Goal: Information Seeking & Learning: Find specific page/section

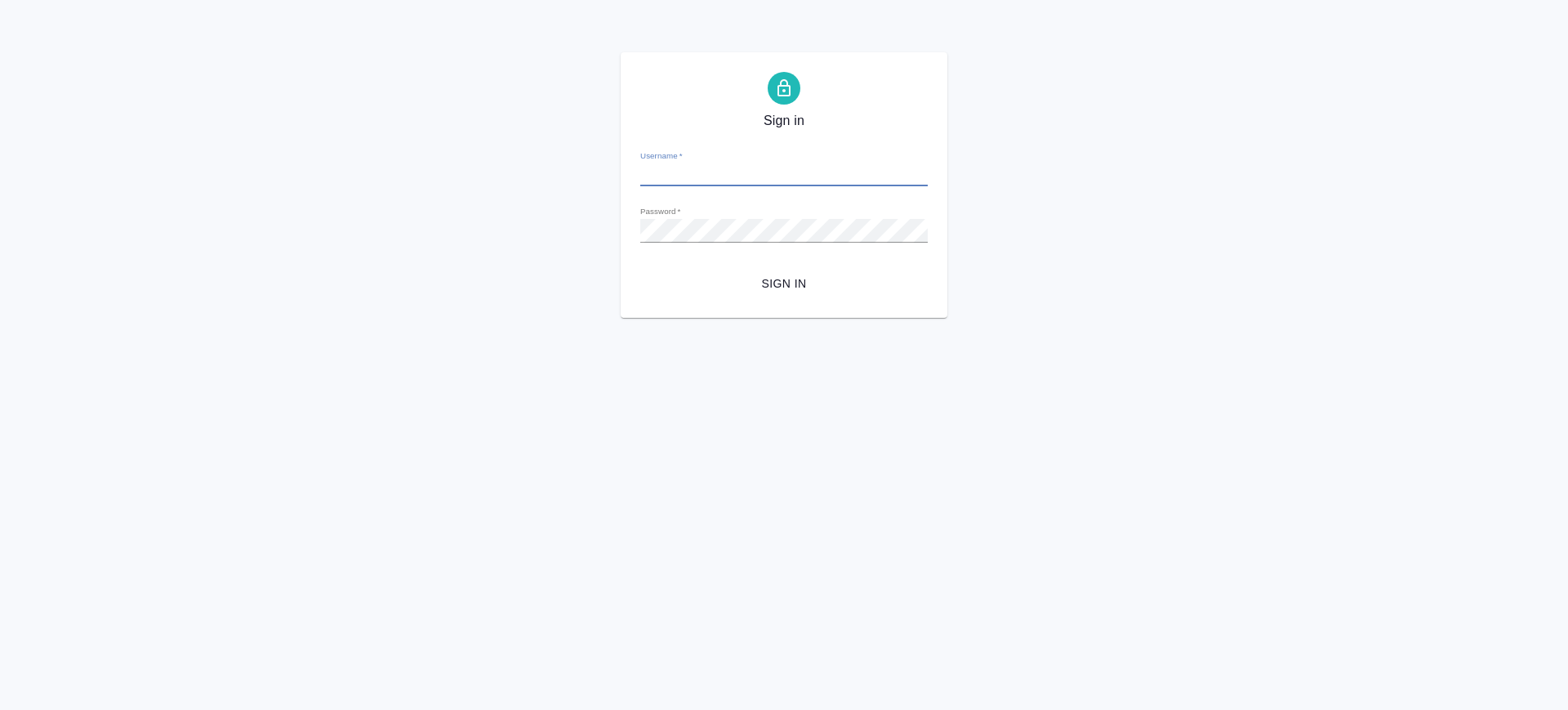
type input "[PERSON_NAME][EMAIL_ADDRESS][DOMAIN_NAME]"
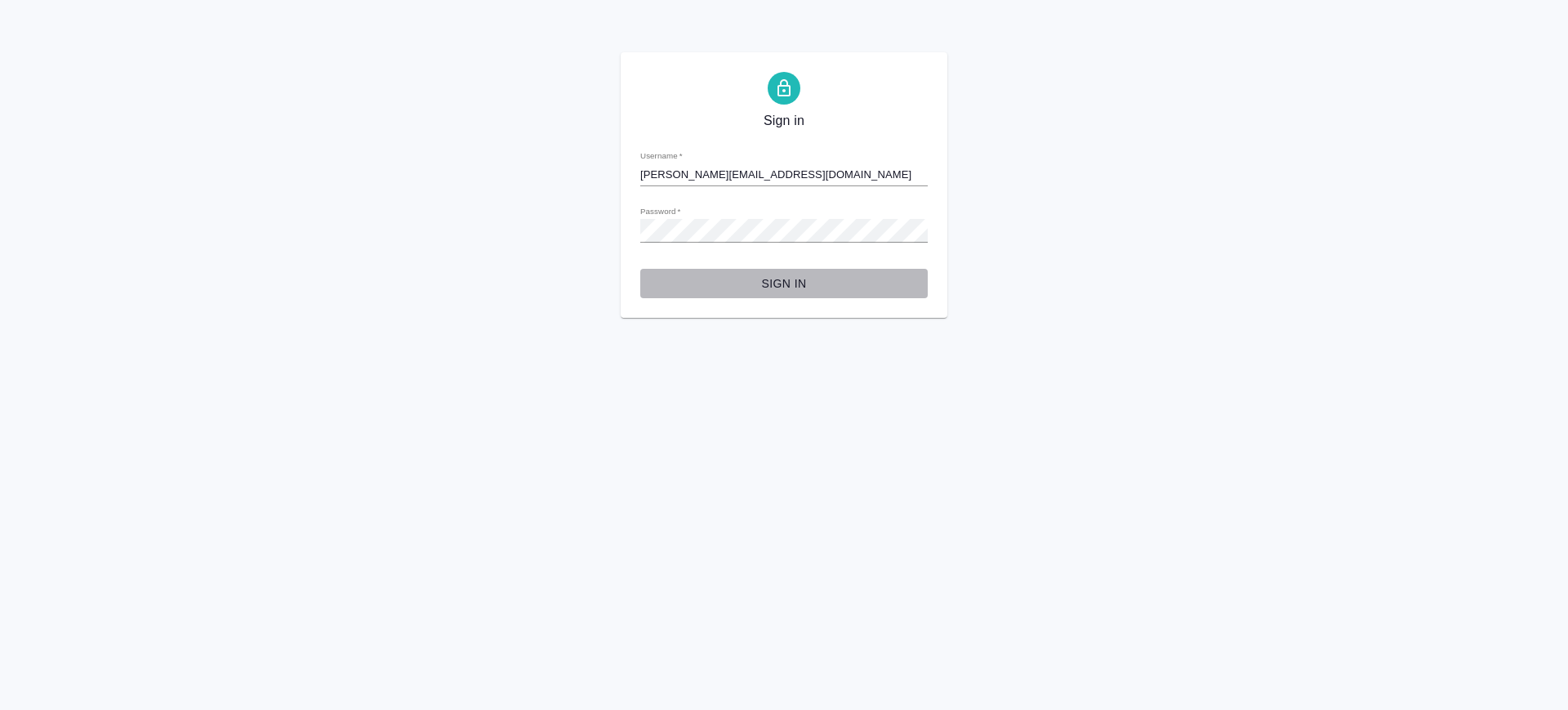
click at [798, 287] on span "Sign in" at bounding box center [784, 284] width 262 height 21
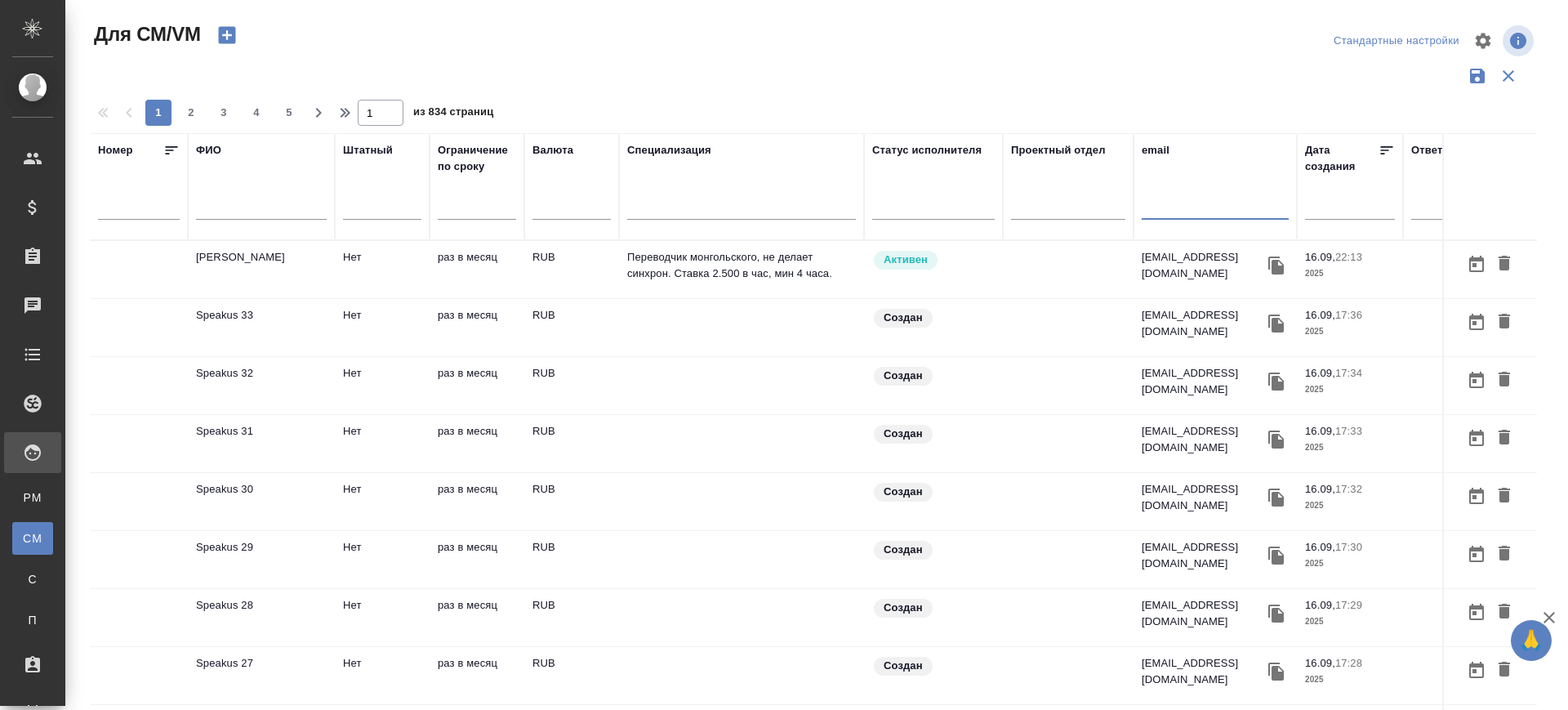
click at [1160, 215] on input "text" at bounding box center [1216, 210] width 147 height 21
paste input "[EMAIL_ADDRESS][DOMAIN_NAME]"
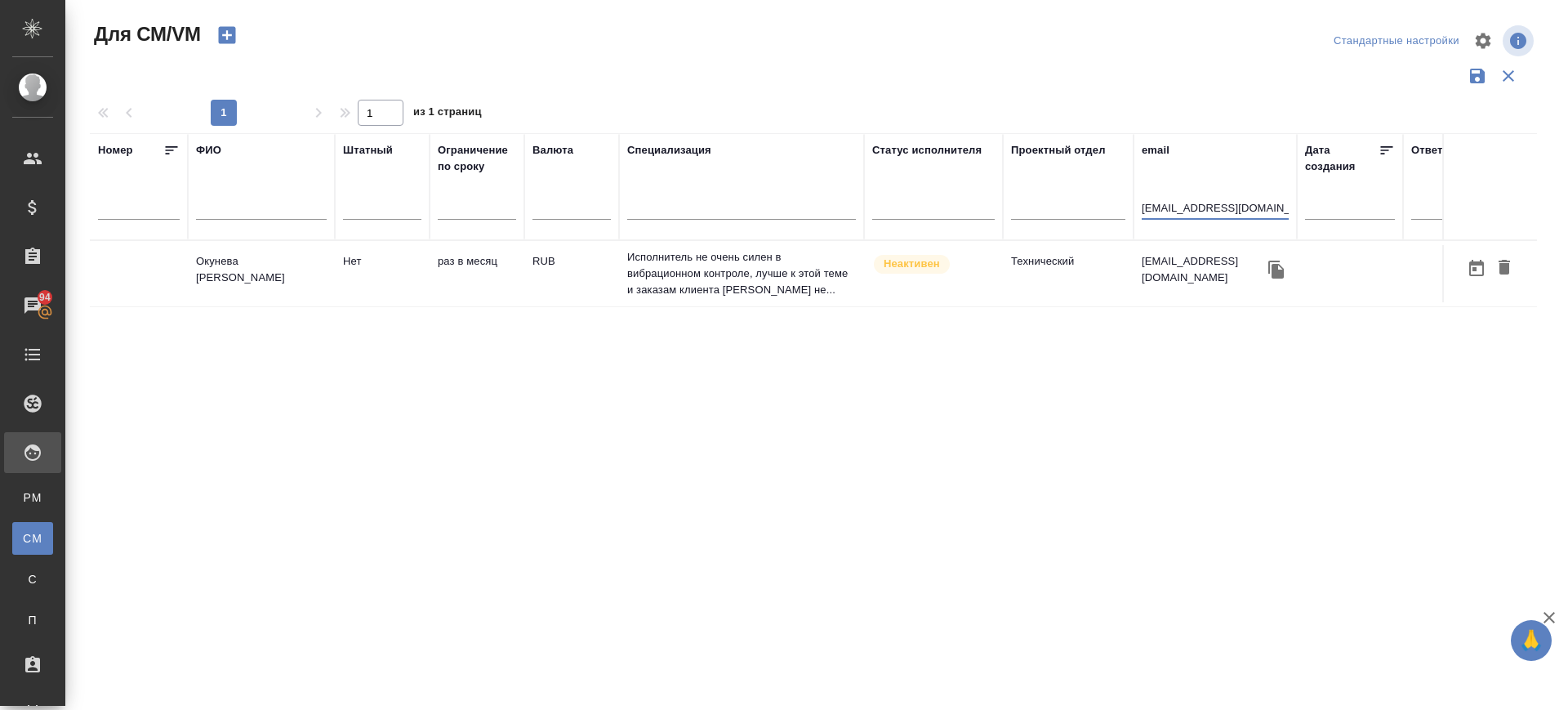
click at [251, 279] on td "[PERSON_NAME]" at bounding box center [262, 273] width 147 height 57
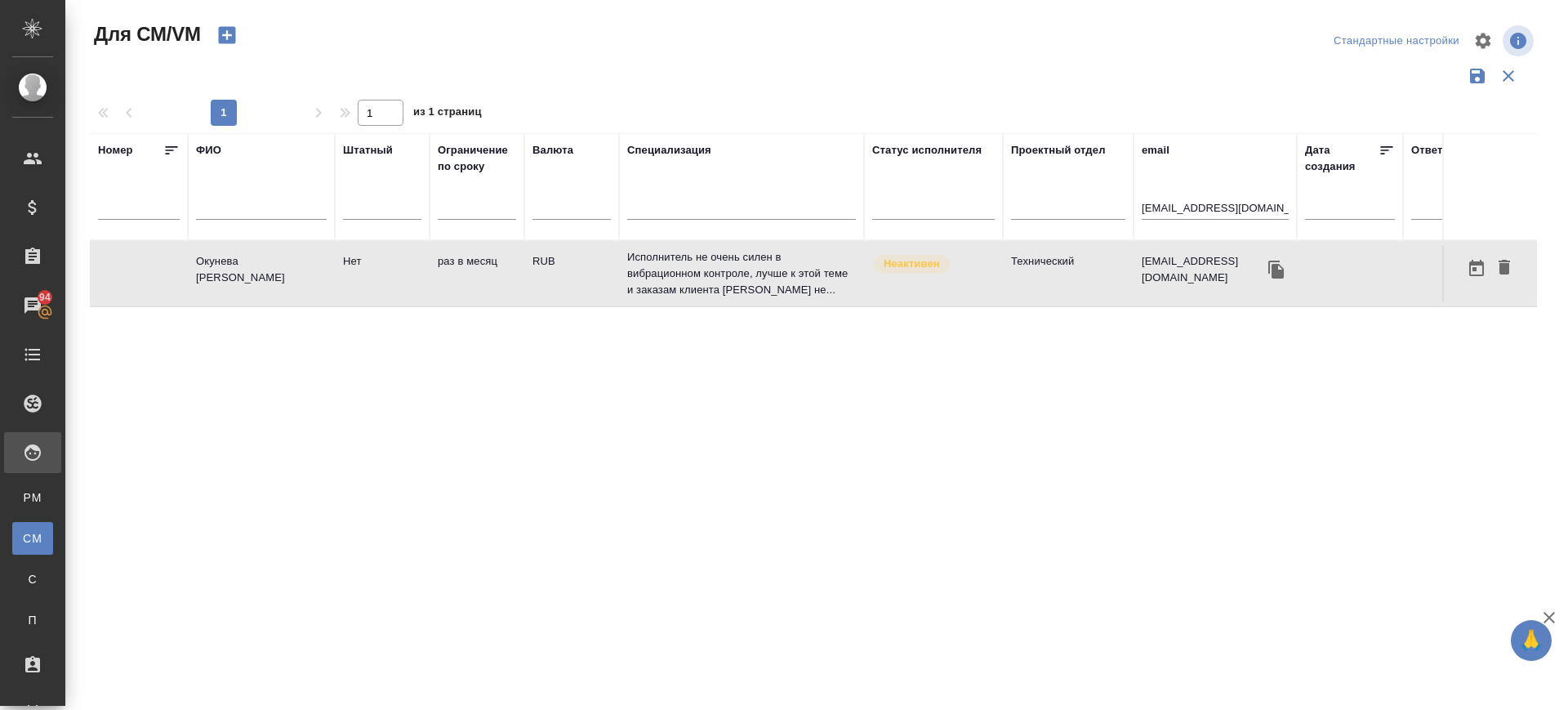
click at [251, 279] on td "[PERSON_NAME]" at bounding box center [262, 273] width 147 height 57
click at [1200, 210] on input "[EMAIL_ADDRESS][DOMAIN_NAME]" at bounding box center [1216, 210] width 147 height 21
paste input "khamzina.nuriya@mail.ru"
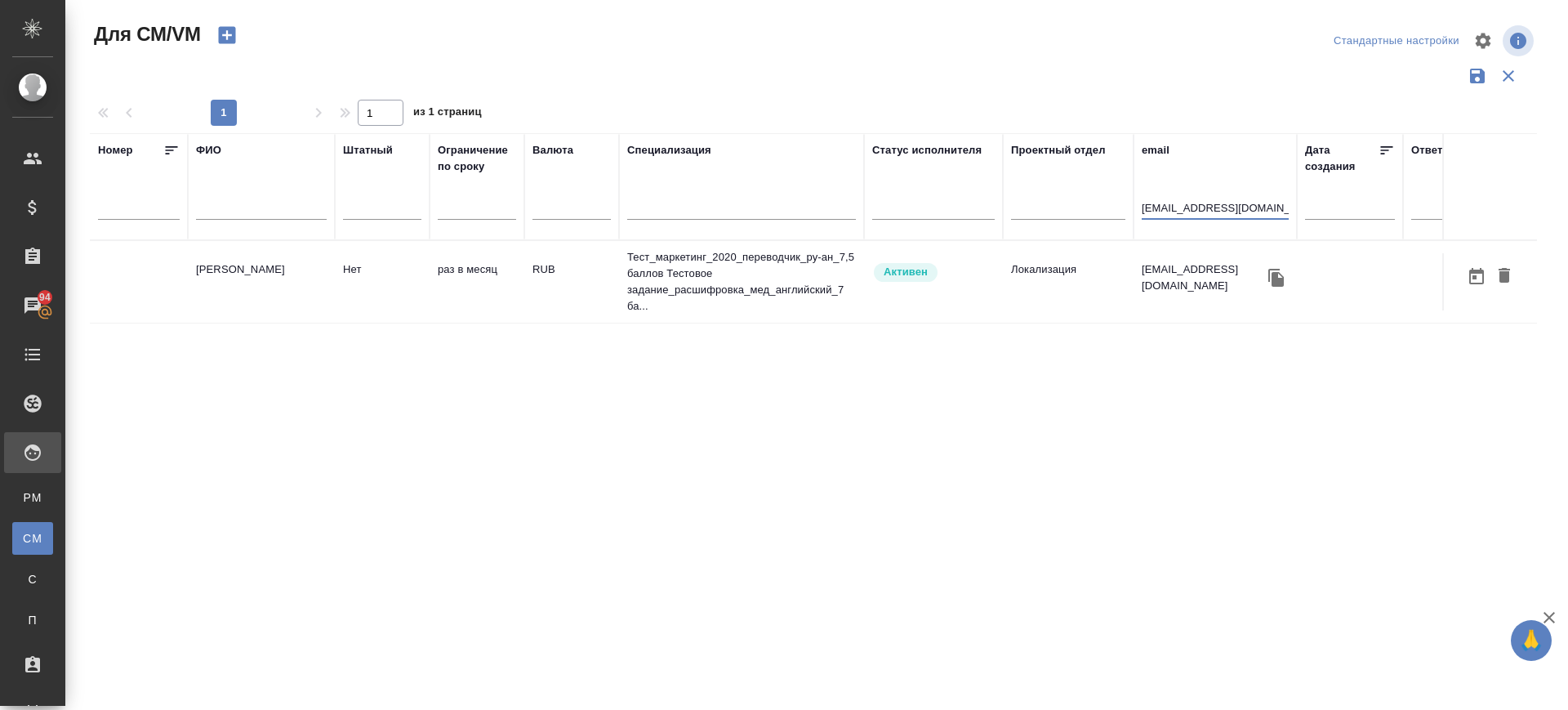
click at [263, 270] on td "Хамзина Нурия Шавкатовна" at bounding box center [262, 281] width 147 height 57
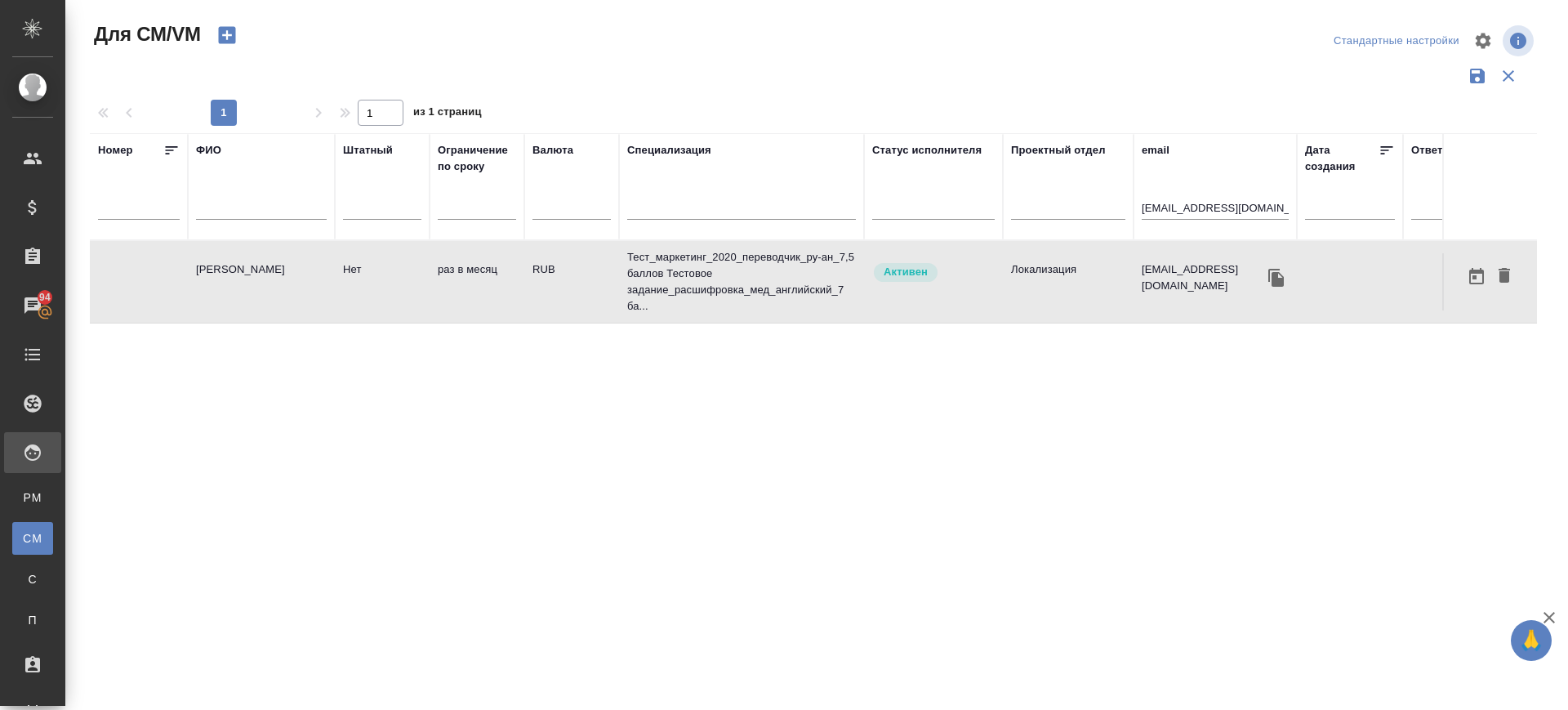
click at [263, 269] on td "Хамзина Нурия Шавкатовна" at bounding box center [262, 281] width 147 height 57
drag, startPoint x: 1269, startPoint y: 210, endPoint x: 1085, endPoint y: 227, distance: 184.8
click at [1085, 227] on tr "Номер ФИО Штатный Ограничение по сроку Валюта Специализация Статус исполнителя …" at bounding box center [962, 186] width 1744 height 107
paste input "val204"
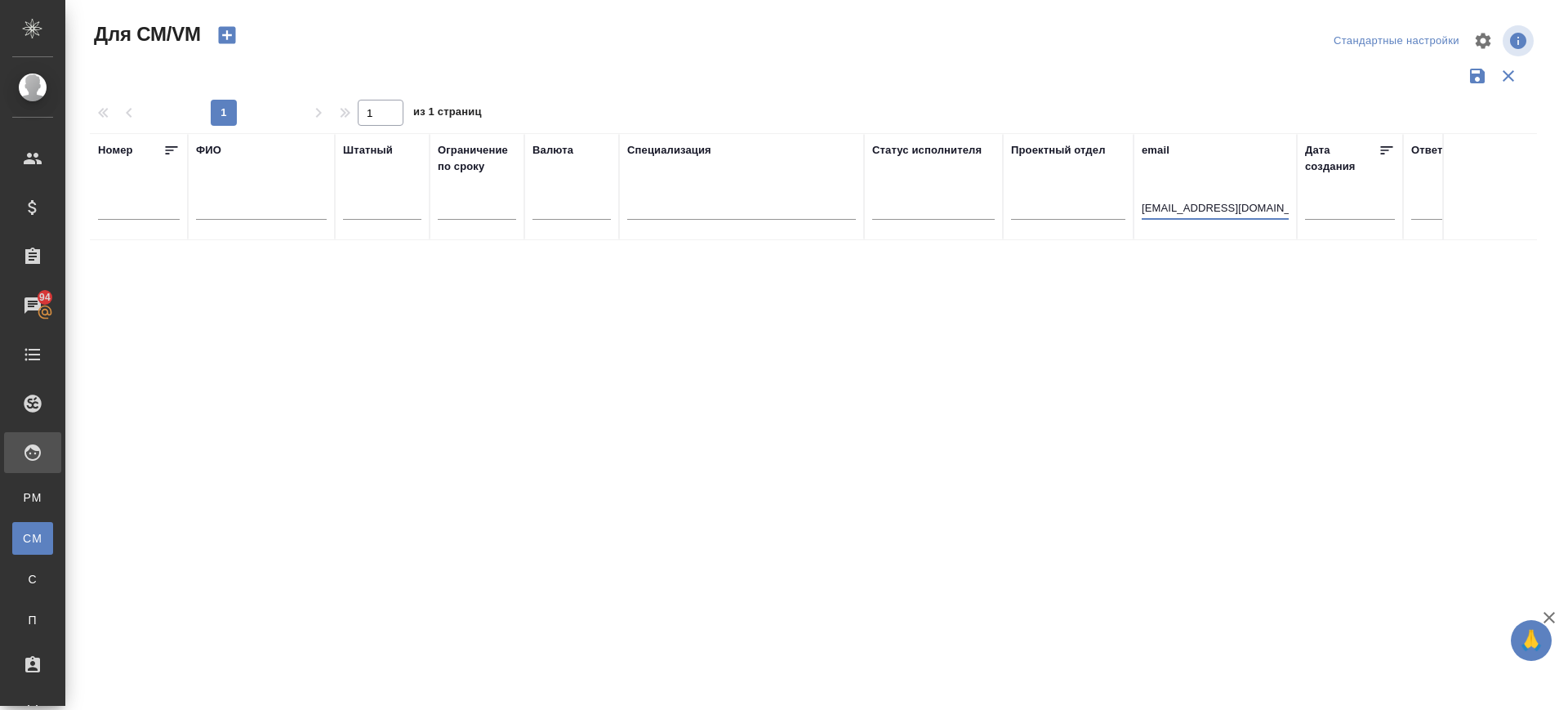
click at [1222, 204] on input "val204@mail.ru" at bounding box center [1216, 210] width 147 height 21
click at [1233, 205] on input "val204@mail.ru" at bounding box center [1216, 210] width 147 height 21
type input "v"
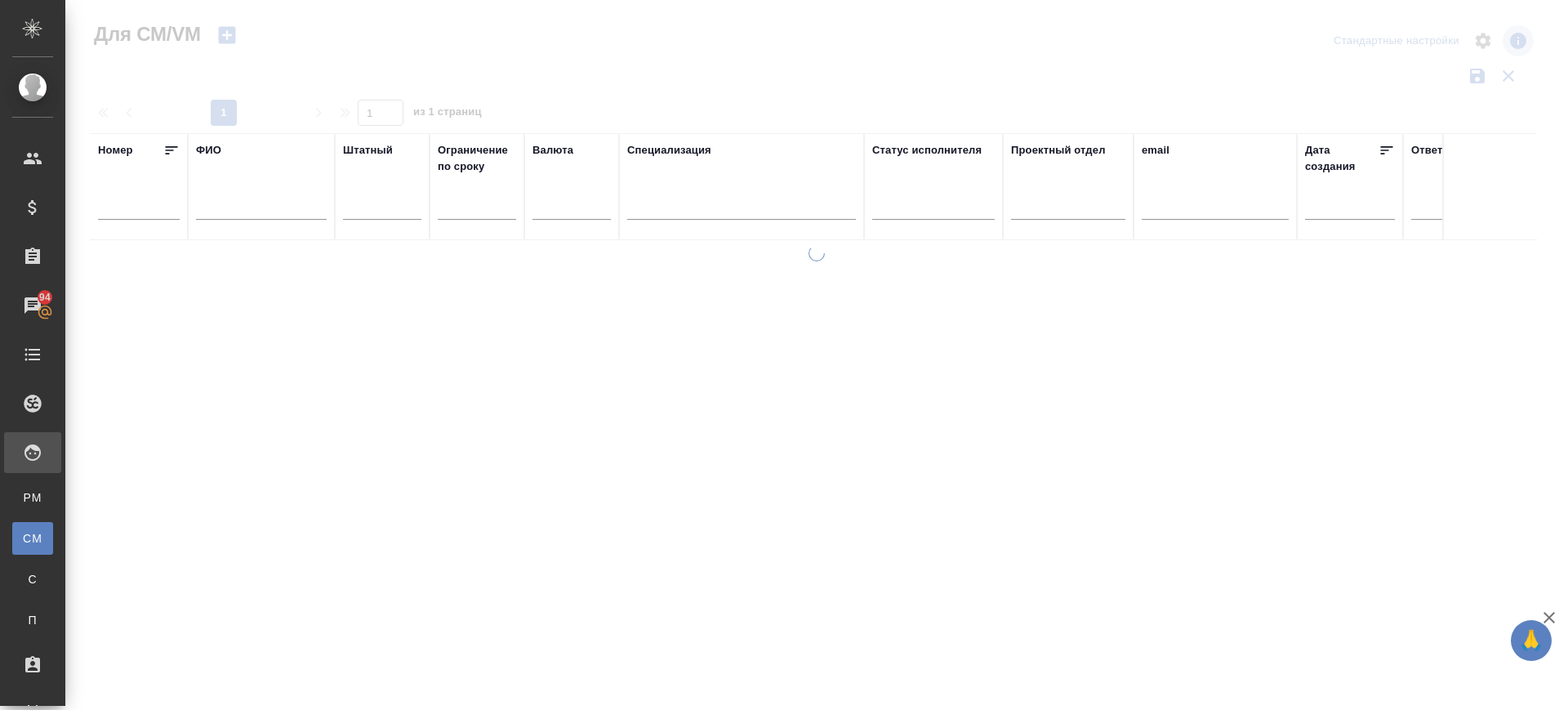
drag, startPoint x: 190, startPoint y: 207, endPoint x: 225, endPoint y: 215, distance: 35.9
click at [191, 207] on th "ФИО" at bounding box center [262, 186] width 147 height 107
click at [225, 215] on input "text" at bounding box center [261, 210] width 131 height 21
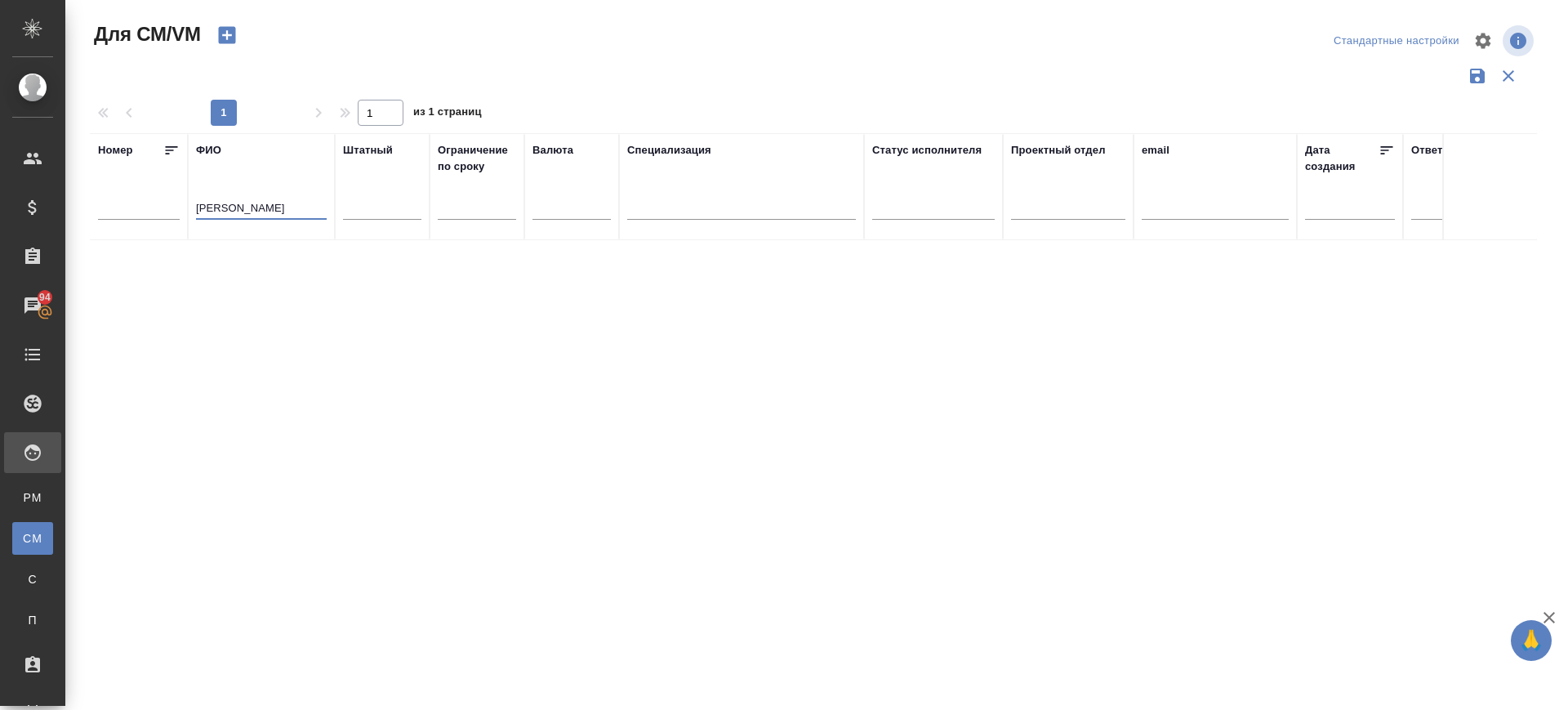
type input "валерий щербако"
drag, startPoint x: 231, startPoint y: 218, endPoint x: 145, endPoint y: 240, distance: 88.8
click at [145, 240] on div "Номер ФИО валерий щербако Штатный Ограничение по сроку Валюта Специализация Ста…" at bounding box center [814, 427] width 1447 height 588
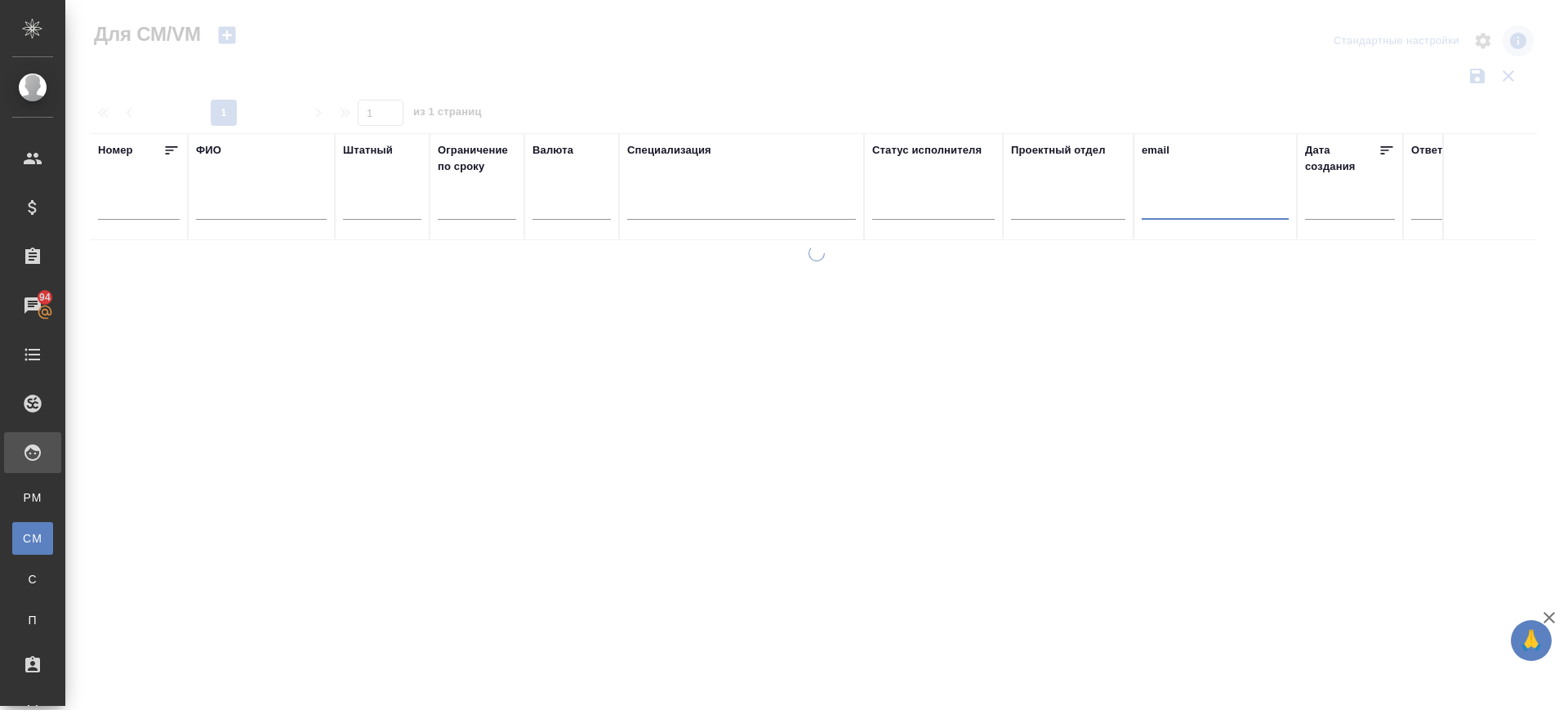
click at [1150, 213] on input "text" at bounding box center [1216, 210] width 147 height 21
paste input "ariapsat16@gmail.com"
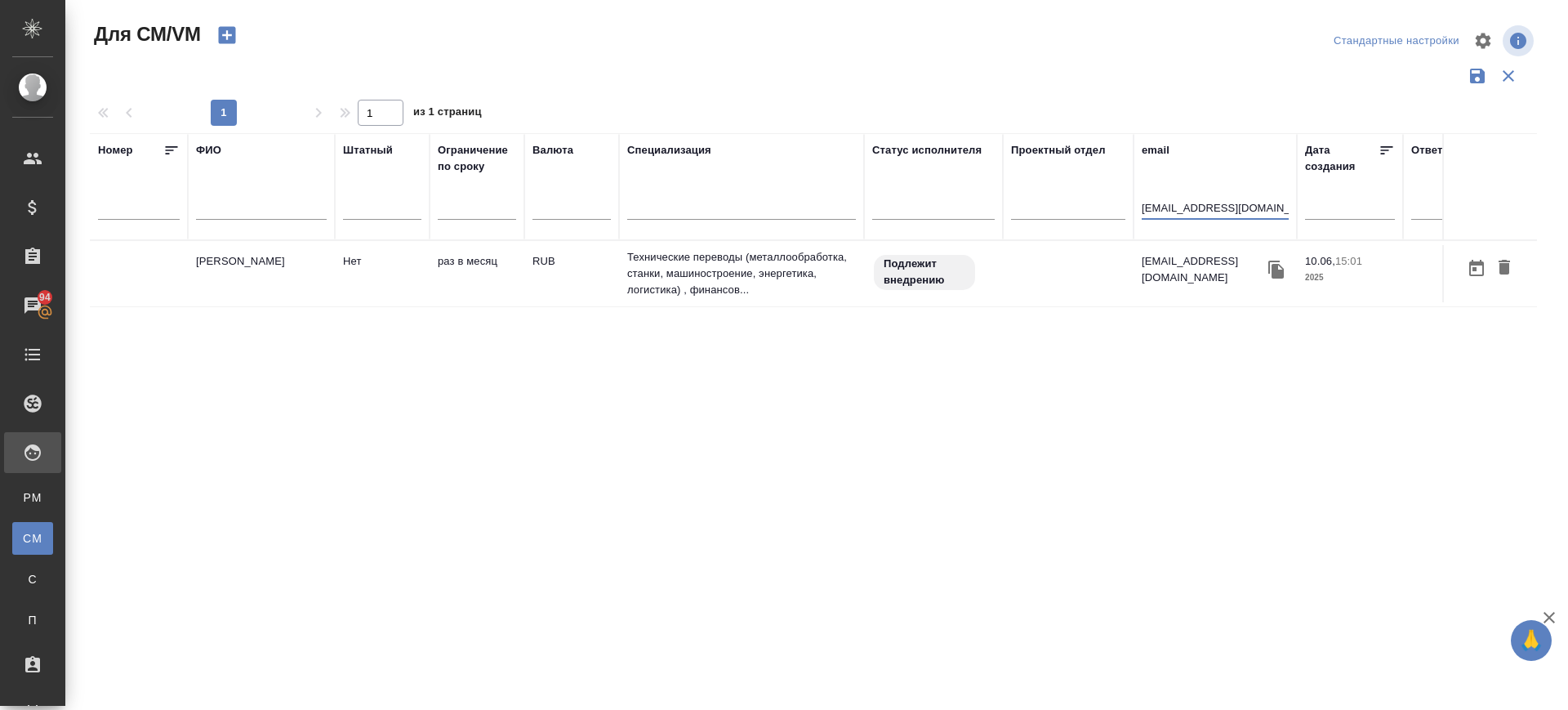
type input "ariapsat16@gmail.com"
click at [257, 268] on td "Апсатарова Арууке Эриковна" at bounding box center [262, 273] width 147 height 57
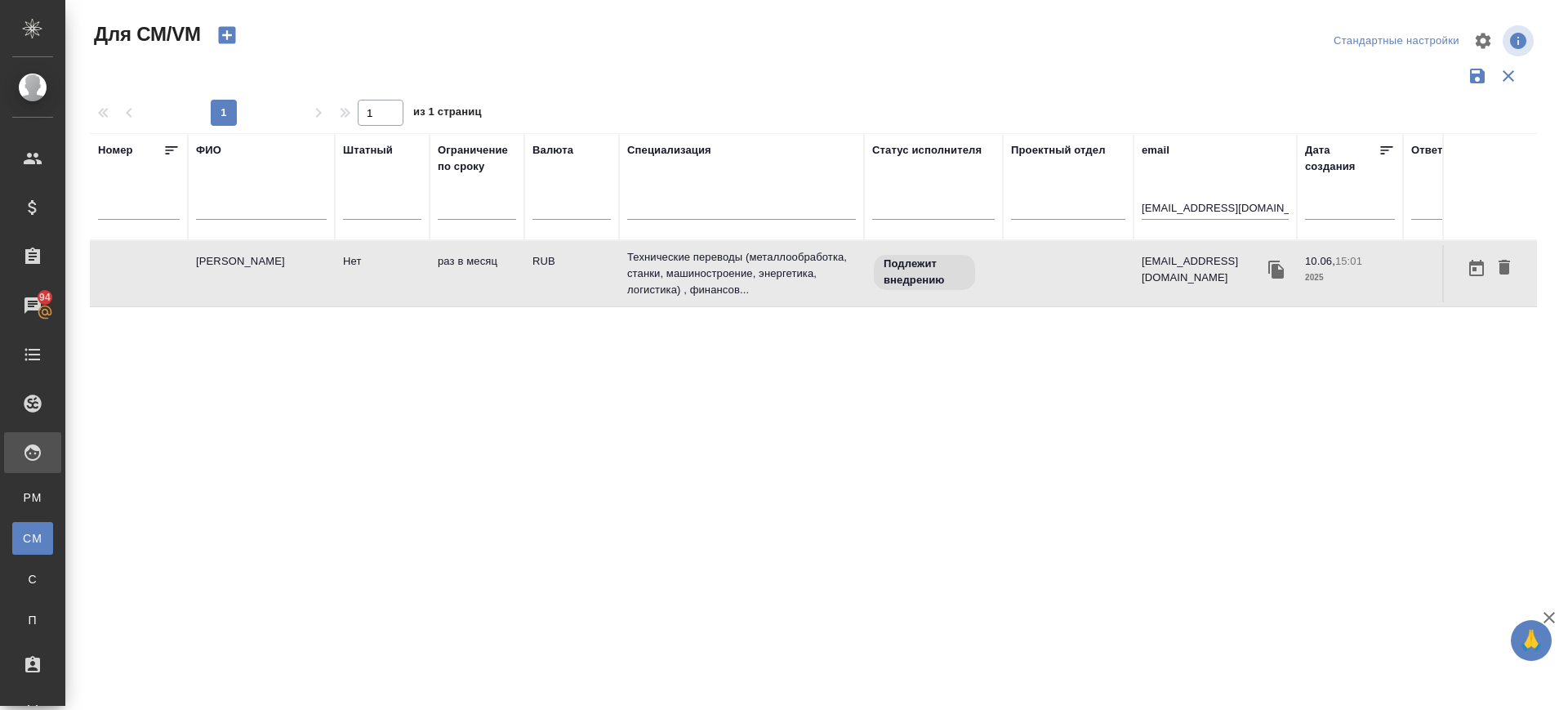
click at [257, 268] on td "Апсатарова Арууке Эриковна" at bounding box center [262, 273] width 147 height 57
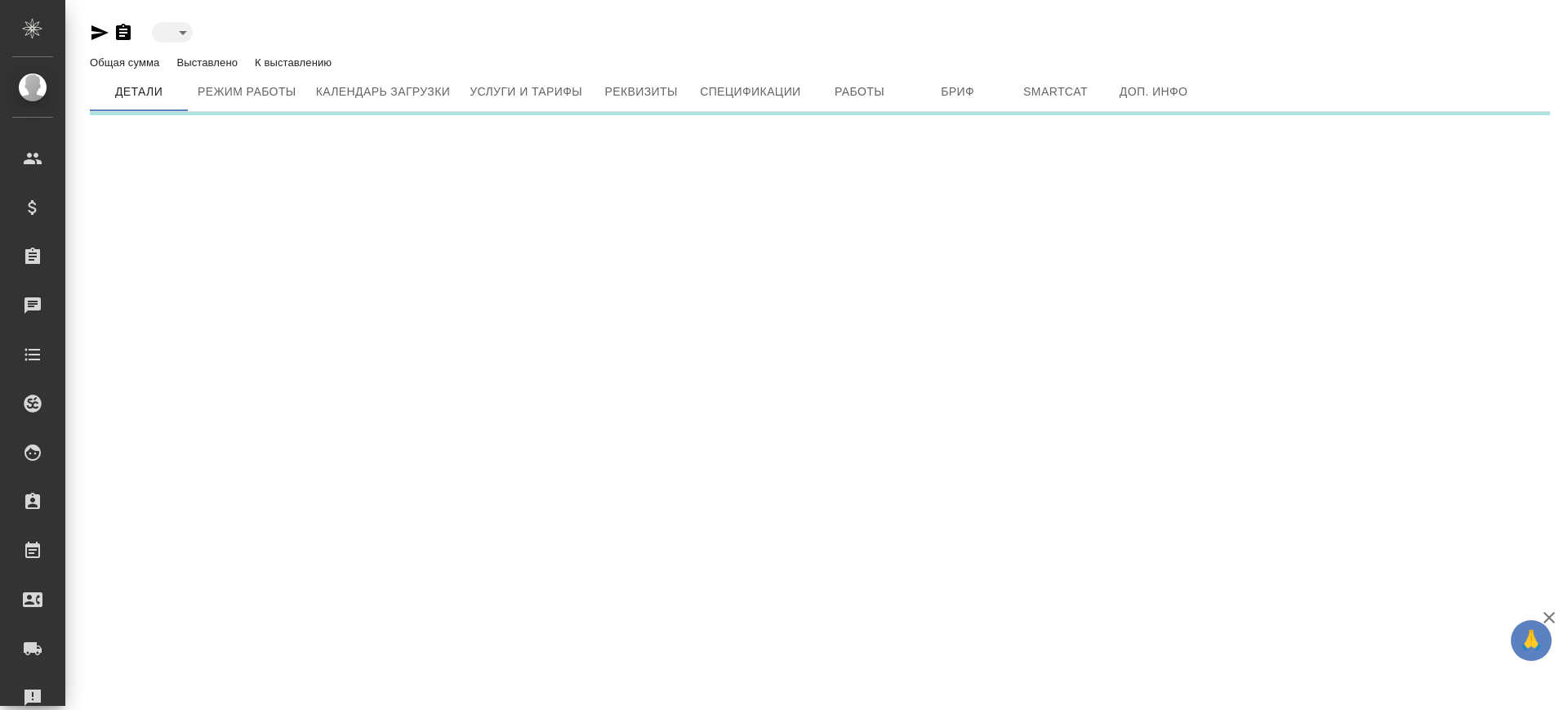
type input "inactive"
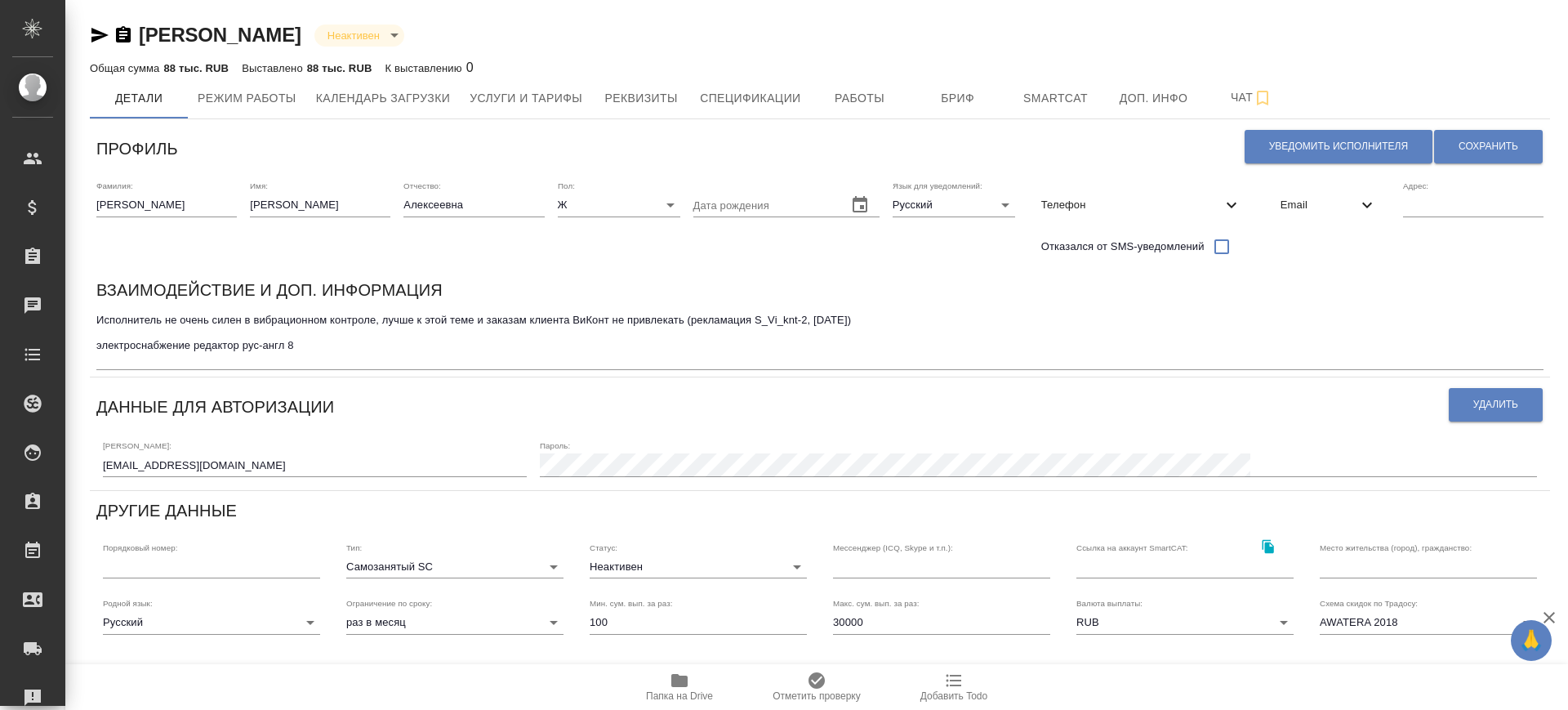
drag, startPoint x: 350, startPoint y: 370, endPoint x: 350, endPoint y: 360, distance: 10.0
click at [350, 366] on div "Взаимодействие и доп. информация Исполнитель не очень силен в вибрационном конт…" at bounding box center [820, 323] width 1460 height 106
click at [346, 344] on textarea "Исполнитель не очень силен в вибрационном контроле, лучше к этой теме и заказам…" at bounding box center [820, 339] width 1447 height 50
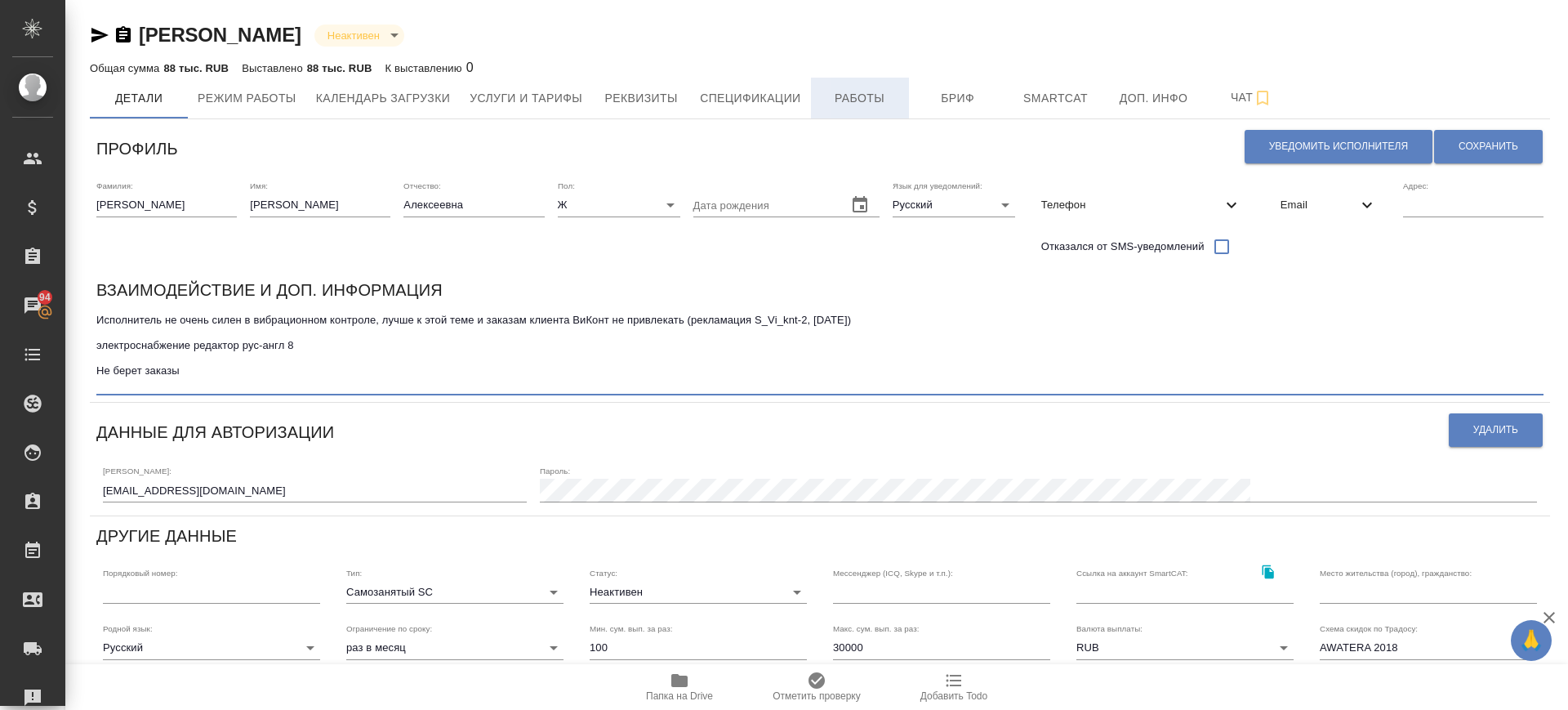
type textarea "Исполнитель не очень силен в вибрационном контроле, лучше к этой теме и заказам…"
click at [861, 93] on span "Работы" at bounding box center [861, 98] width 79 height 21
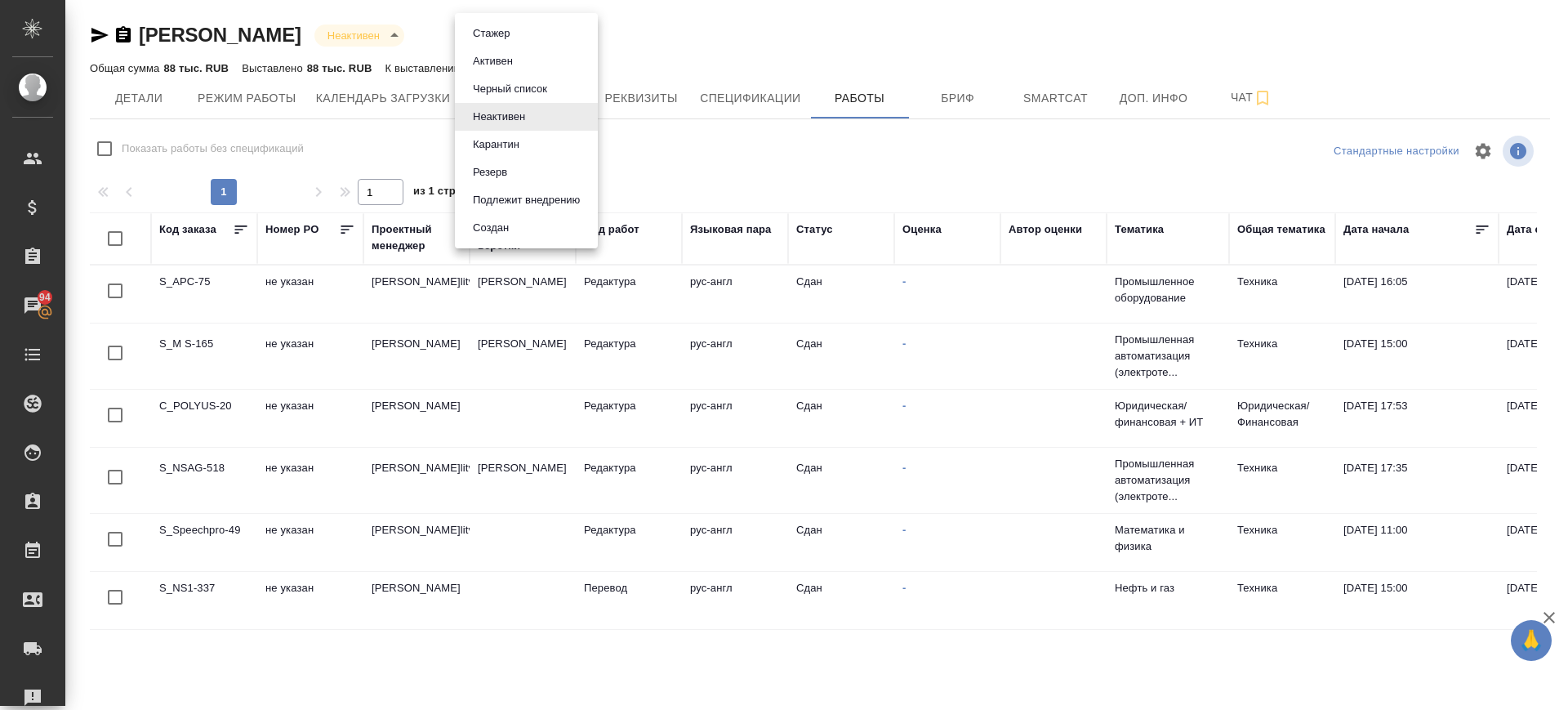
click at [515, 37] on body "🙏 .cls-1 fill:#fff; AWATERA Саглам Виктория v.saglam Клиенты Спецификации Заказ…" at bounding box center [784, 355] width 1568 height 710
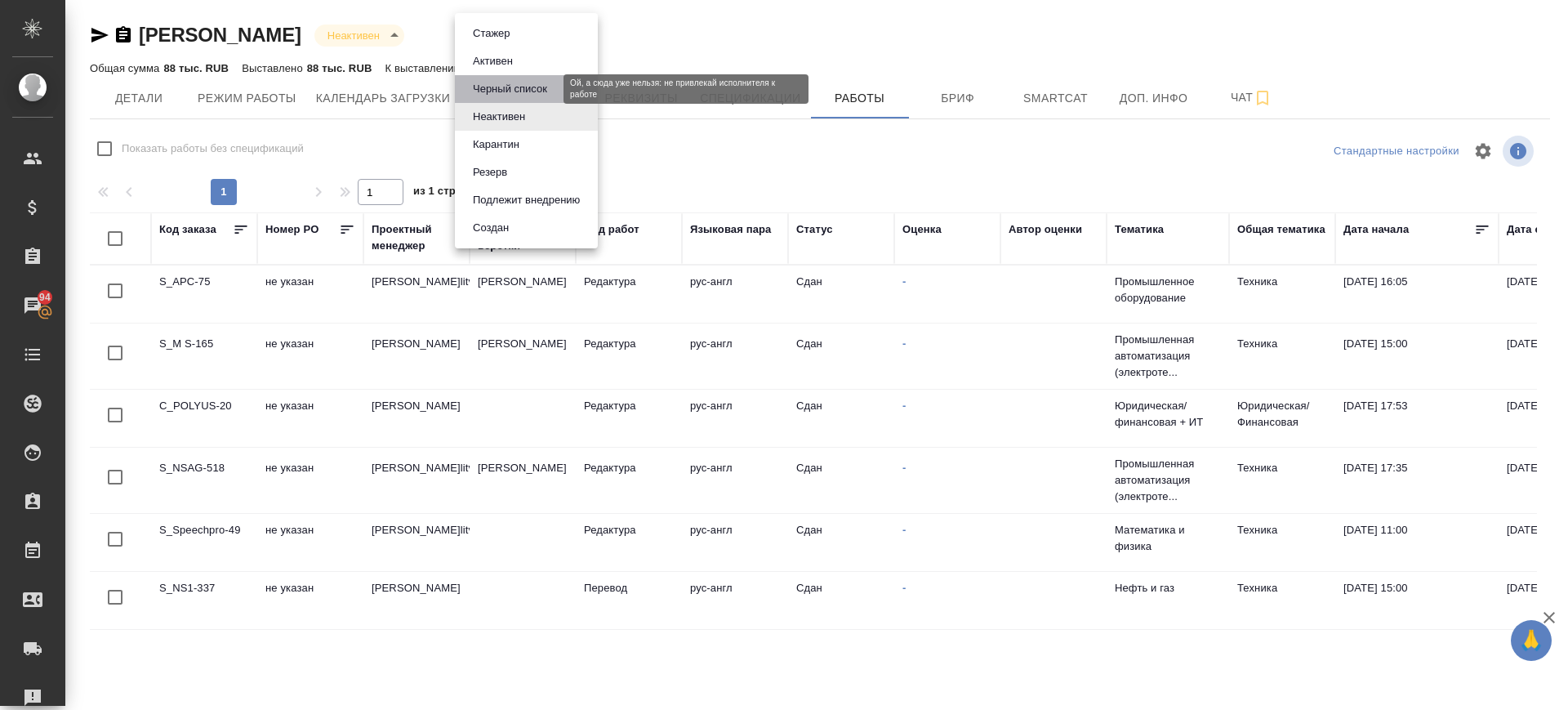
click at [516, 83] on button "Черный список" at bounding box center [510, 89] width 84 height 18
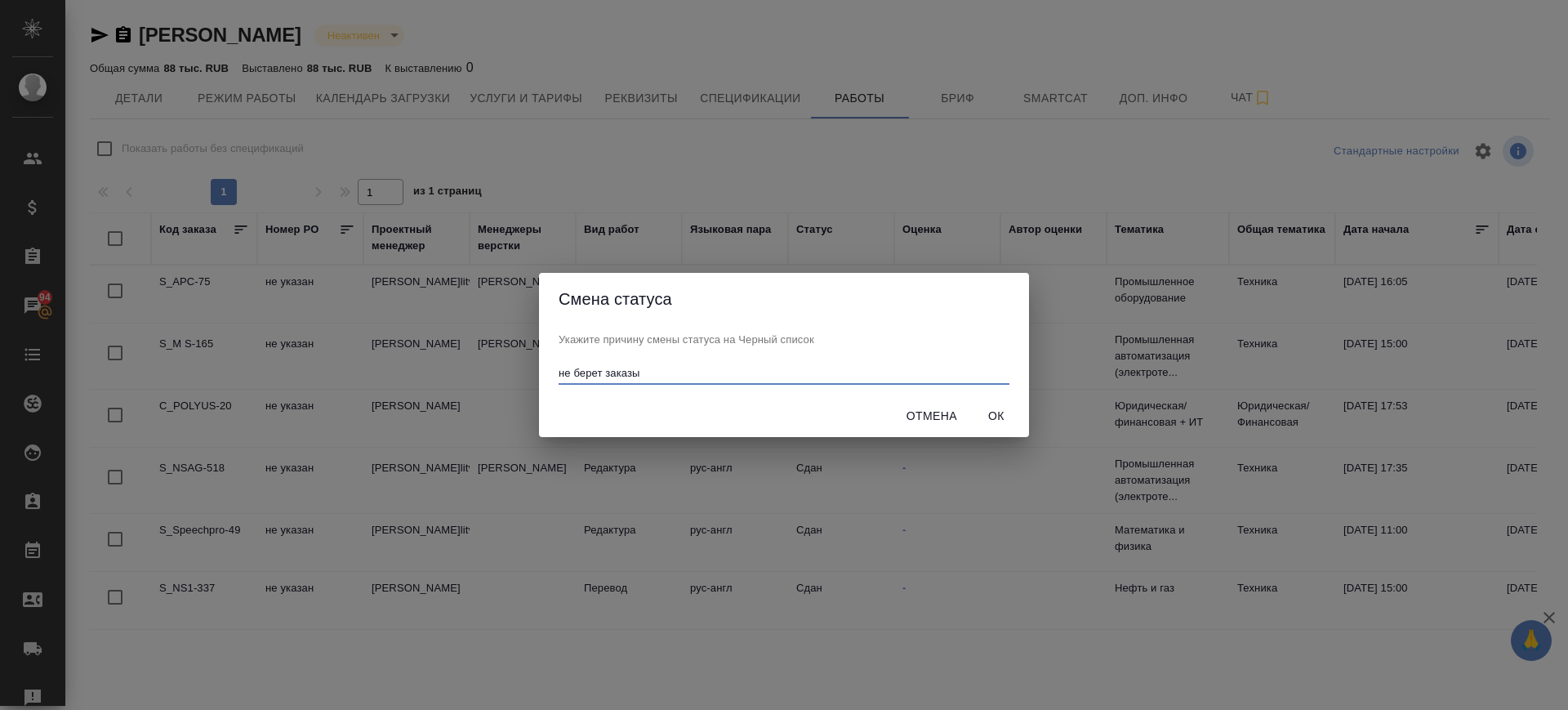
type input "не берет заказы"
click at [990, 411] on span "Ок" at bounding box center [997, 417] width 39 height 21
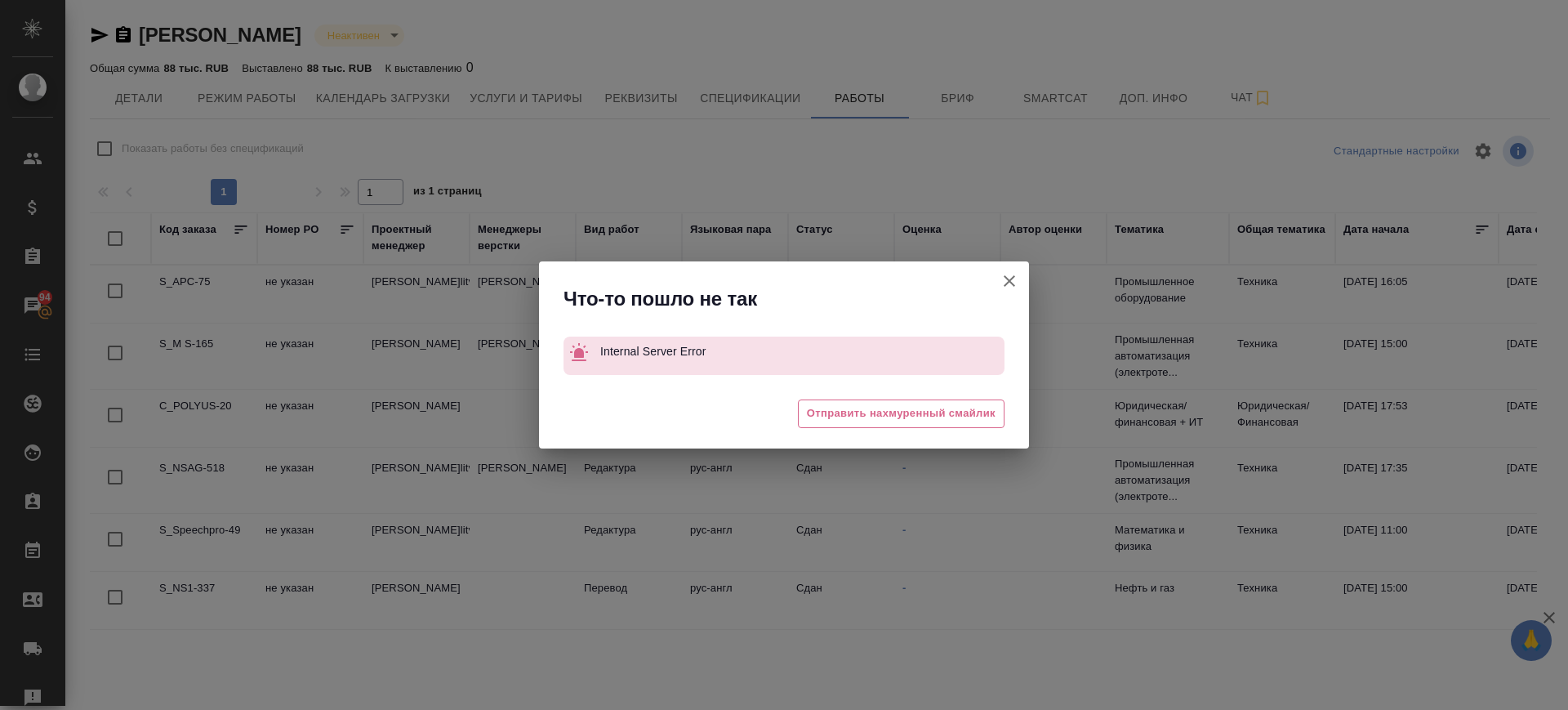
click at [1013, 276] on icon "button" at bounding box center [1009, 281] width 11 height 11
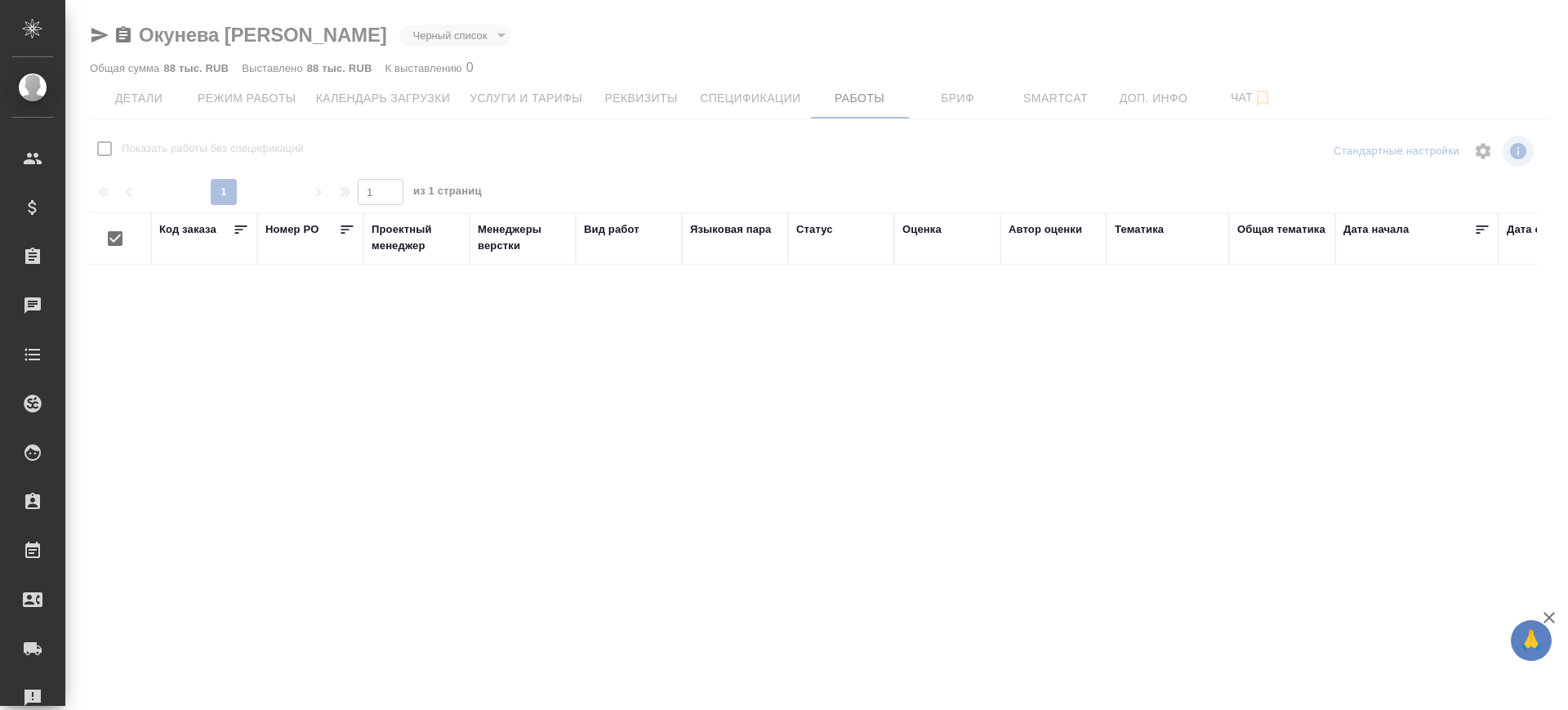
checkbox input "false"
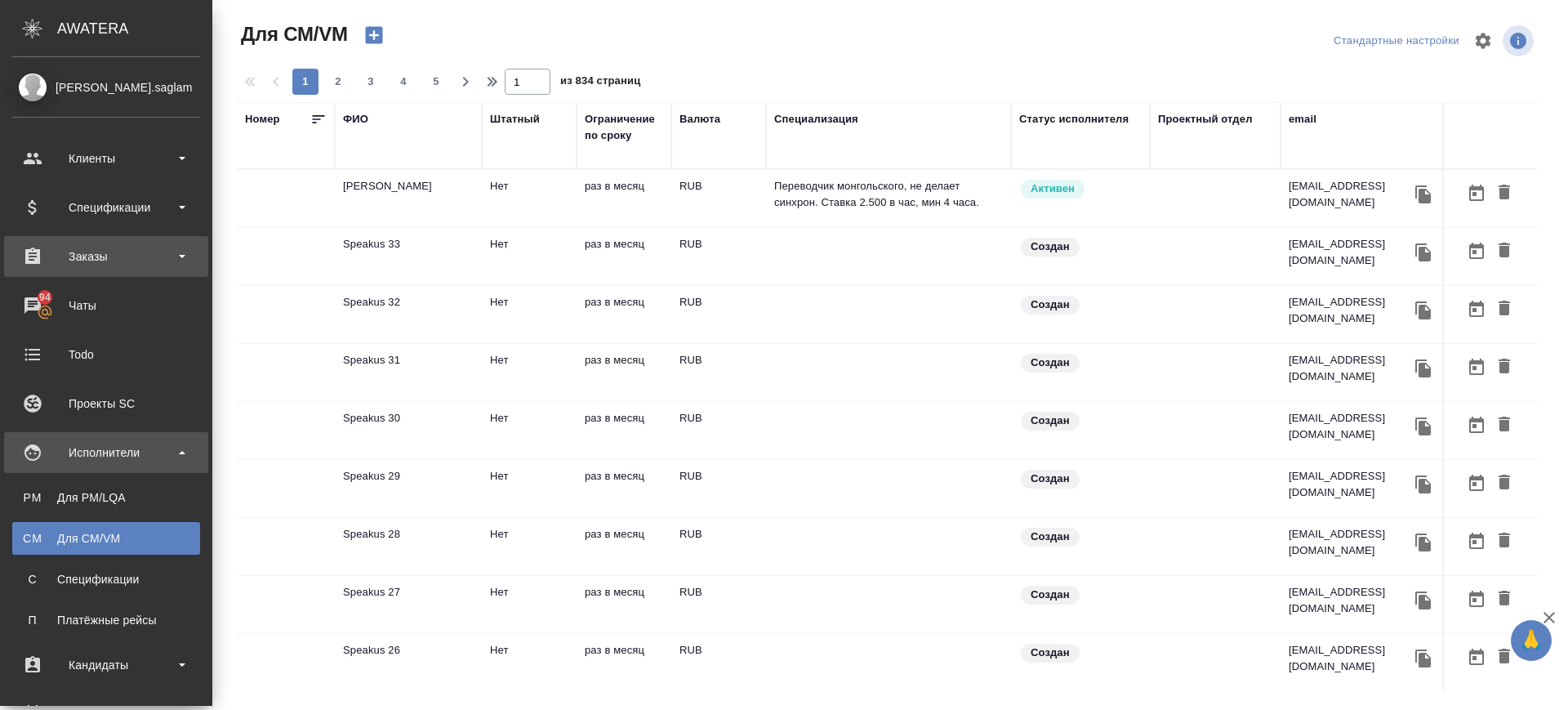
click at [118, 259] on div "Заказы" at bounding box center [106, 256] width 188 height 25
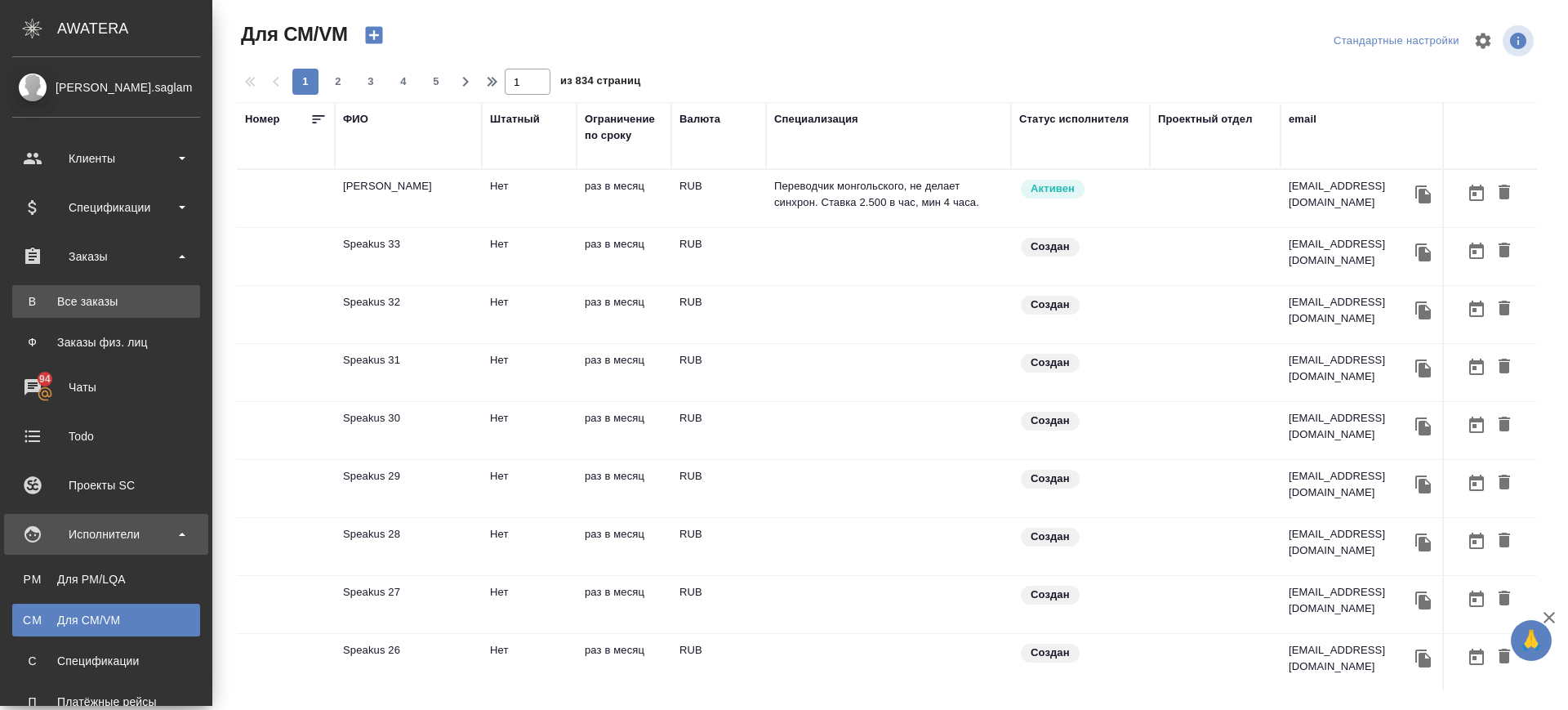
click at [111, 299] on div "Все заказы" at bounding box center [106, 301] width 172 height 16
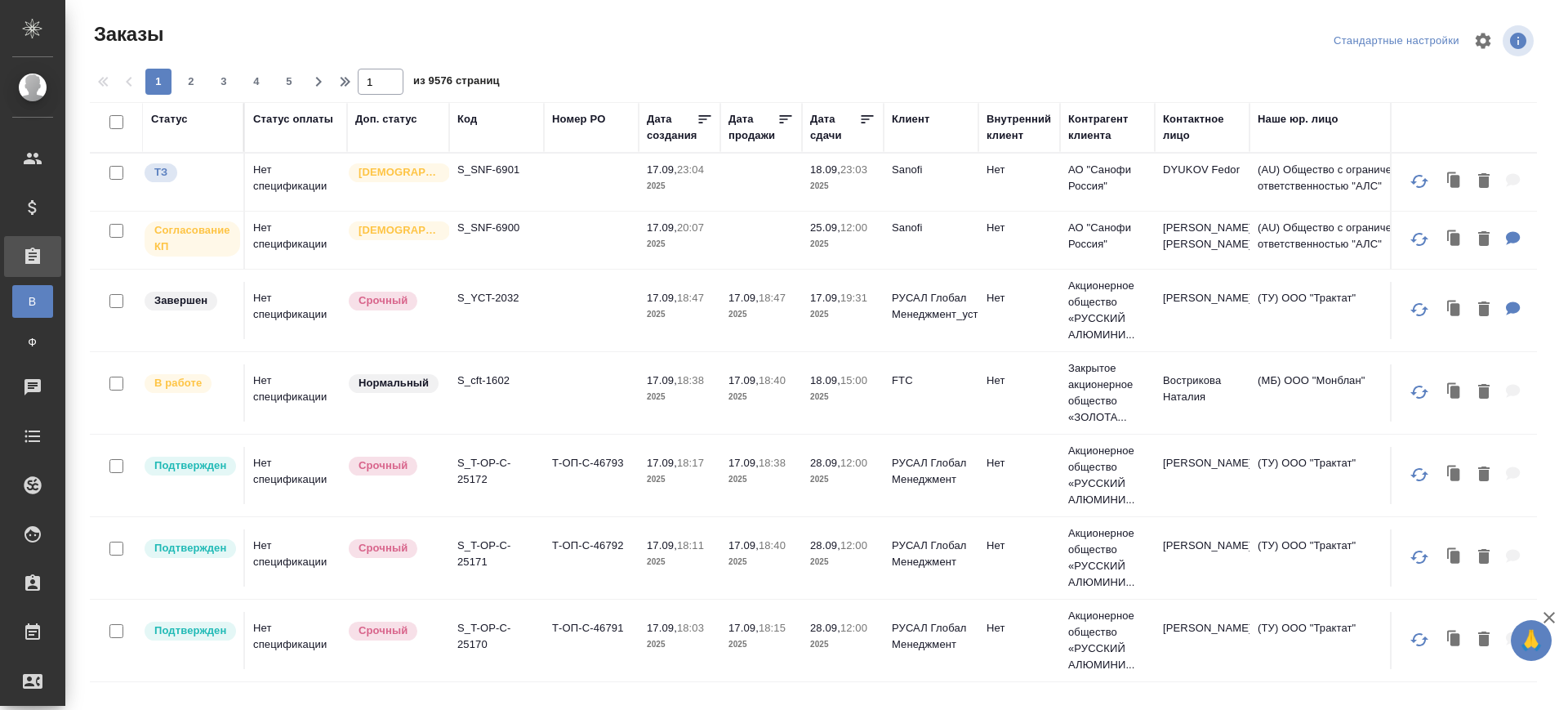
click at [461, 121] on div "Код" at bounding box center [467, 119] width 20 height 16
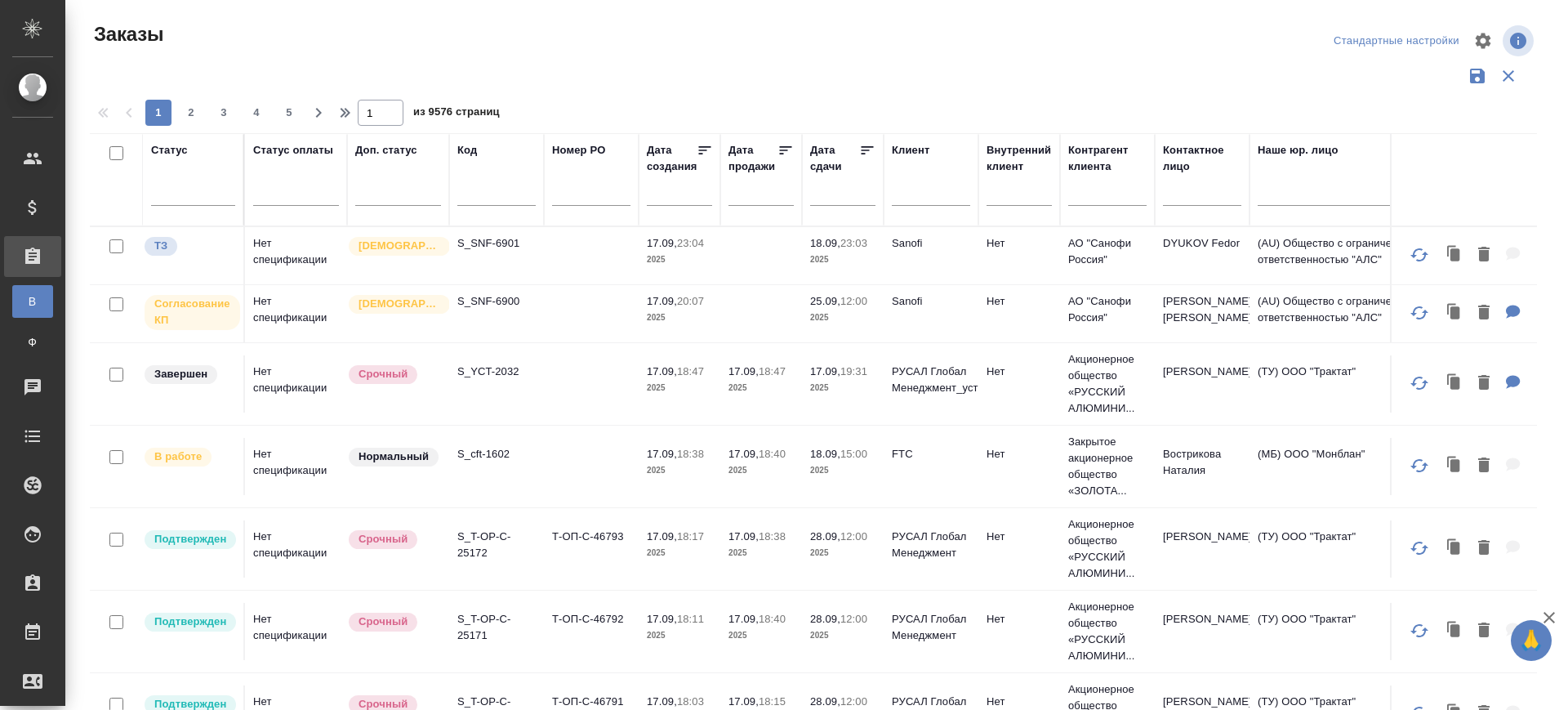
click at [476, 191] on input "text" at bounding box center [497, 196] width 79 height 21
paste input "D_PDVSA-86"
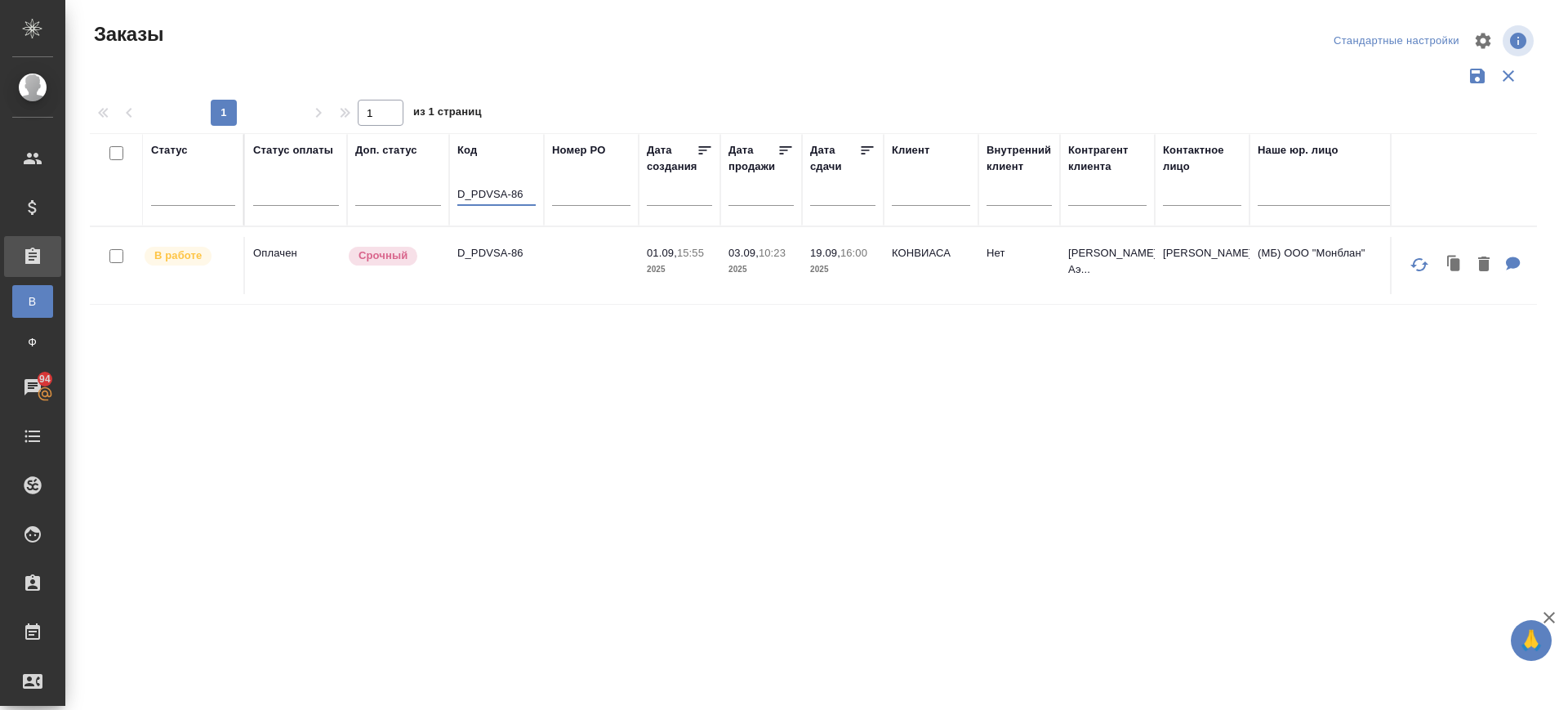
type input "D_PDVSA-86"
click at [512, 277] on td "D_PDVSA-86" at bounding box center [496, 265] width 95 height 57
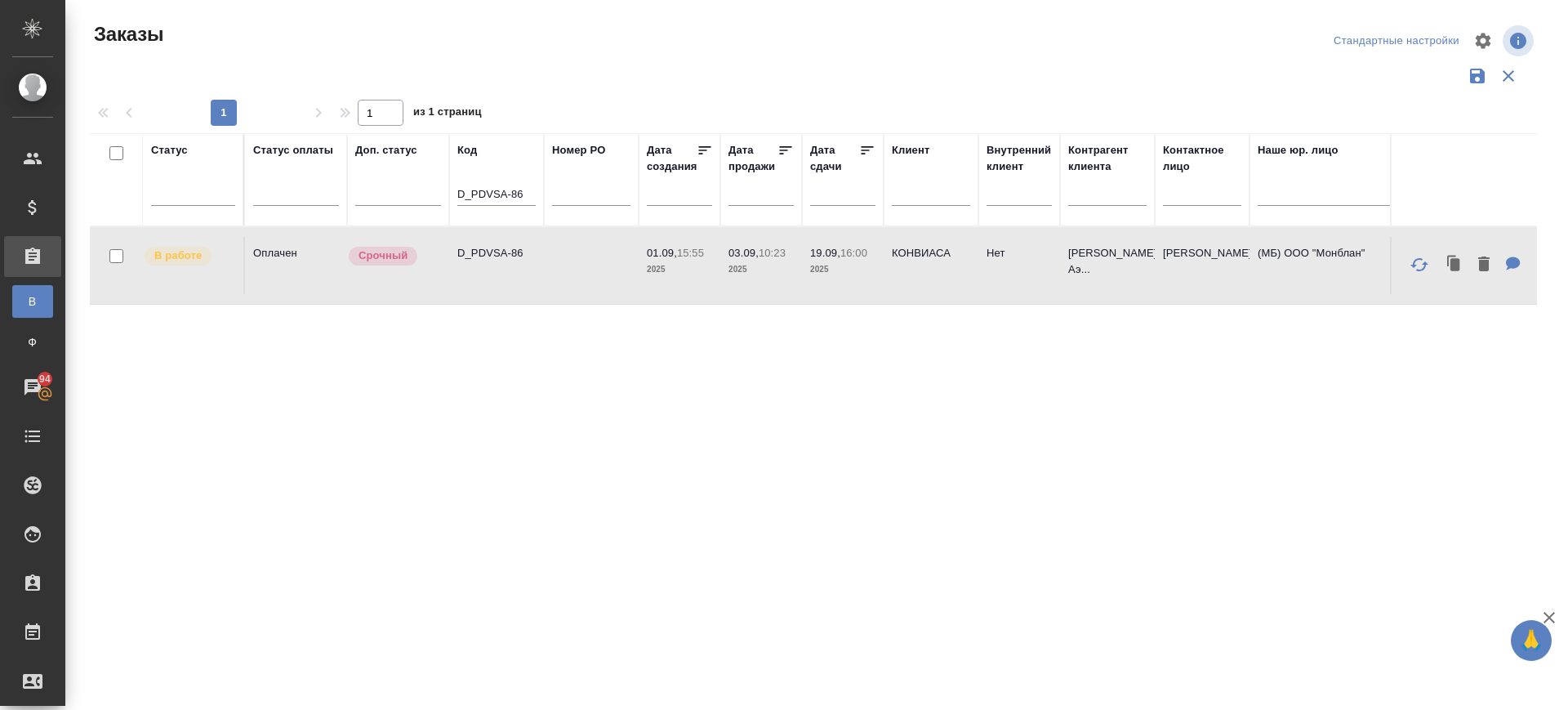
click at [512, 277] on td "D_PDVSA-86" at bounding box center [496, 265] width 95 height 57
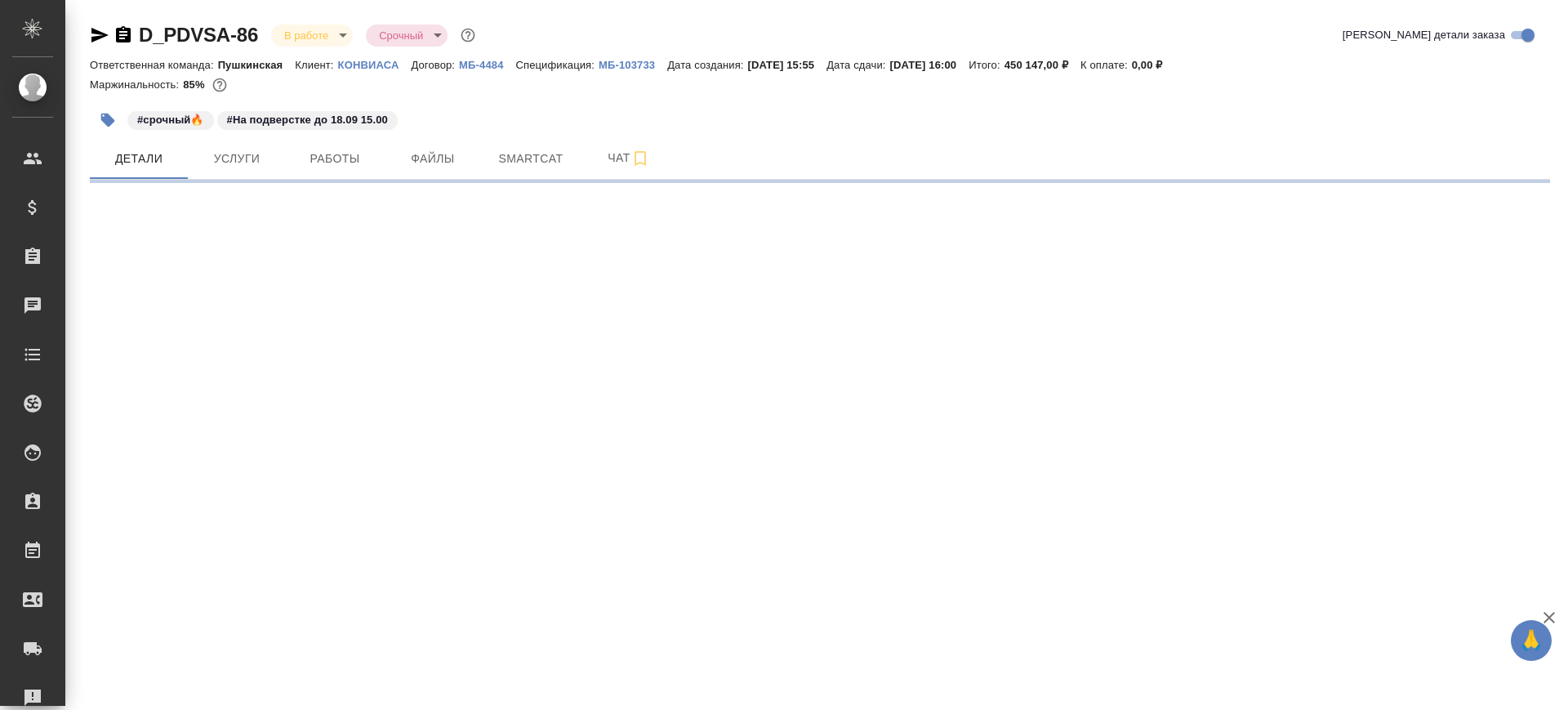
select select "RU"
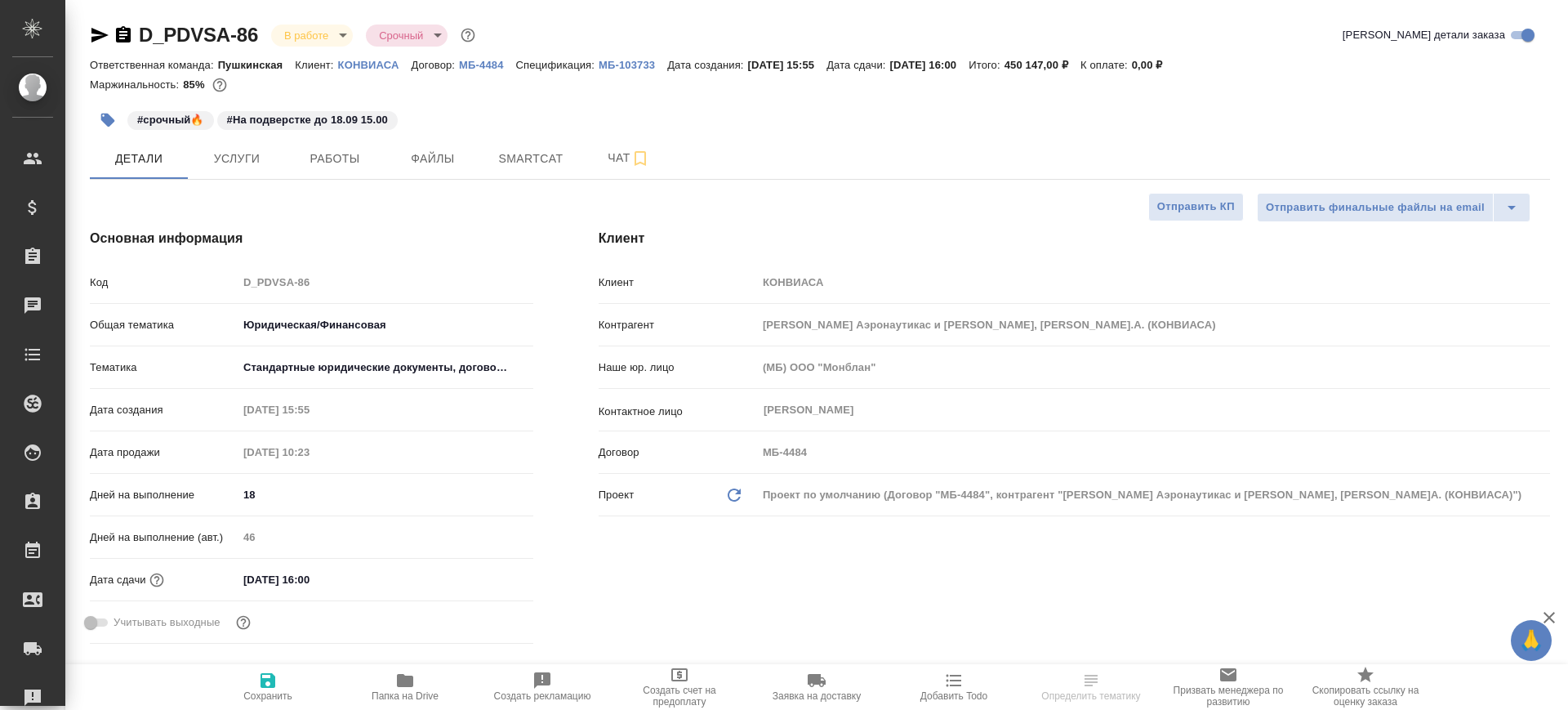
type textarea "x"
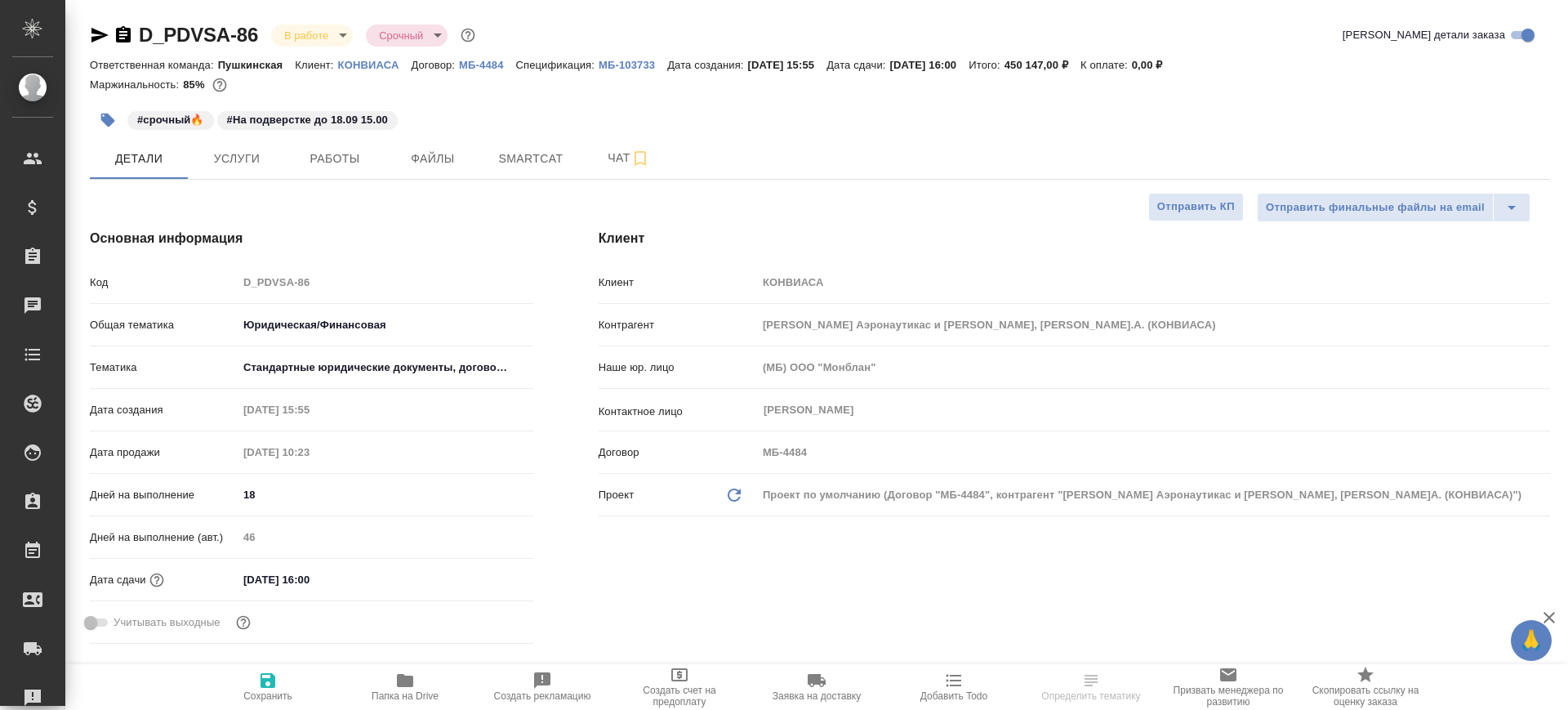
type textarea "x"
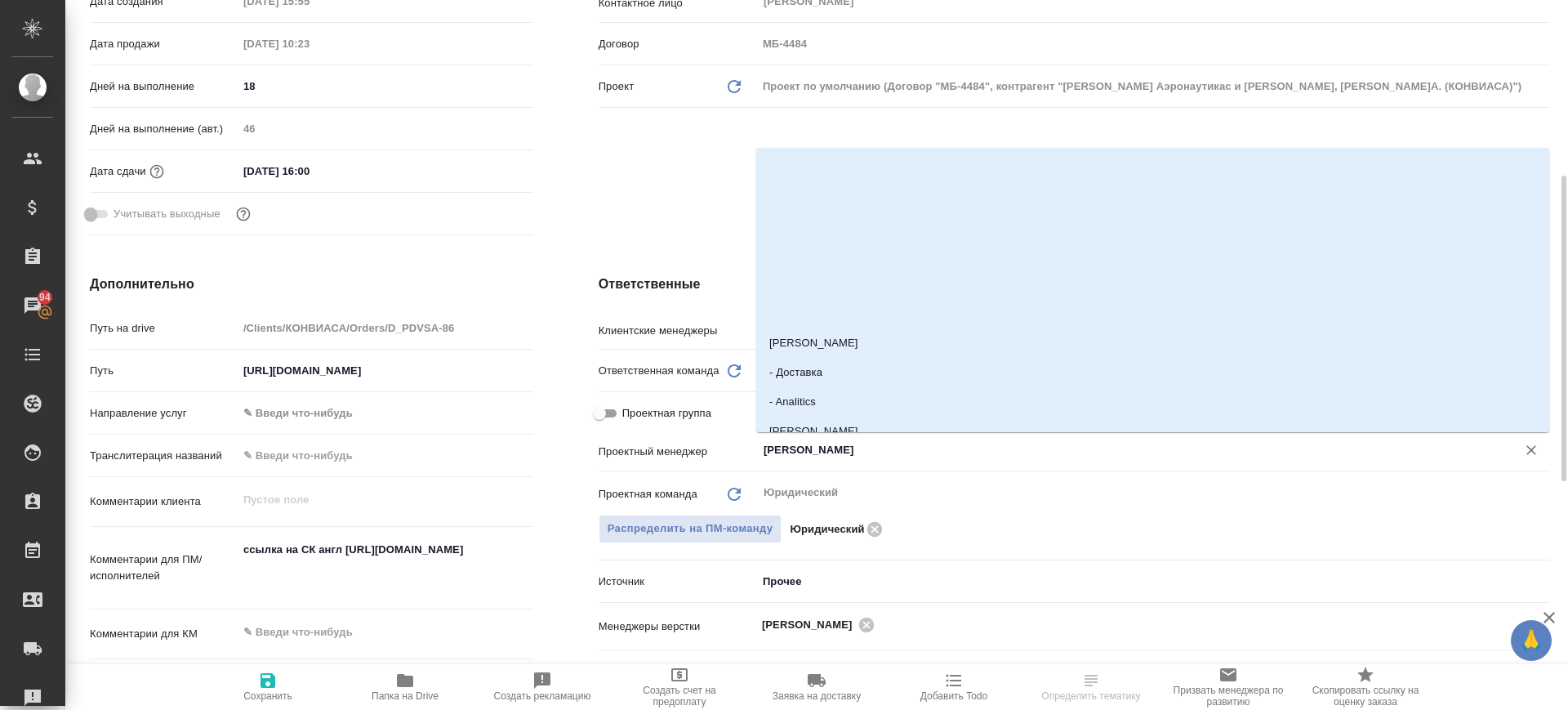
click at [814, 454] on input "Бабкина Анастасия" at bounding box center [1127, 450] width 729 height 20
type textarea "x"
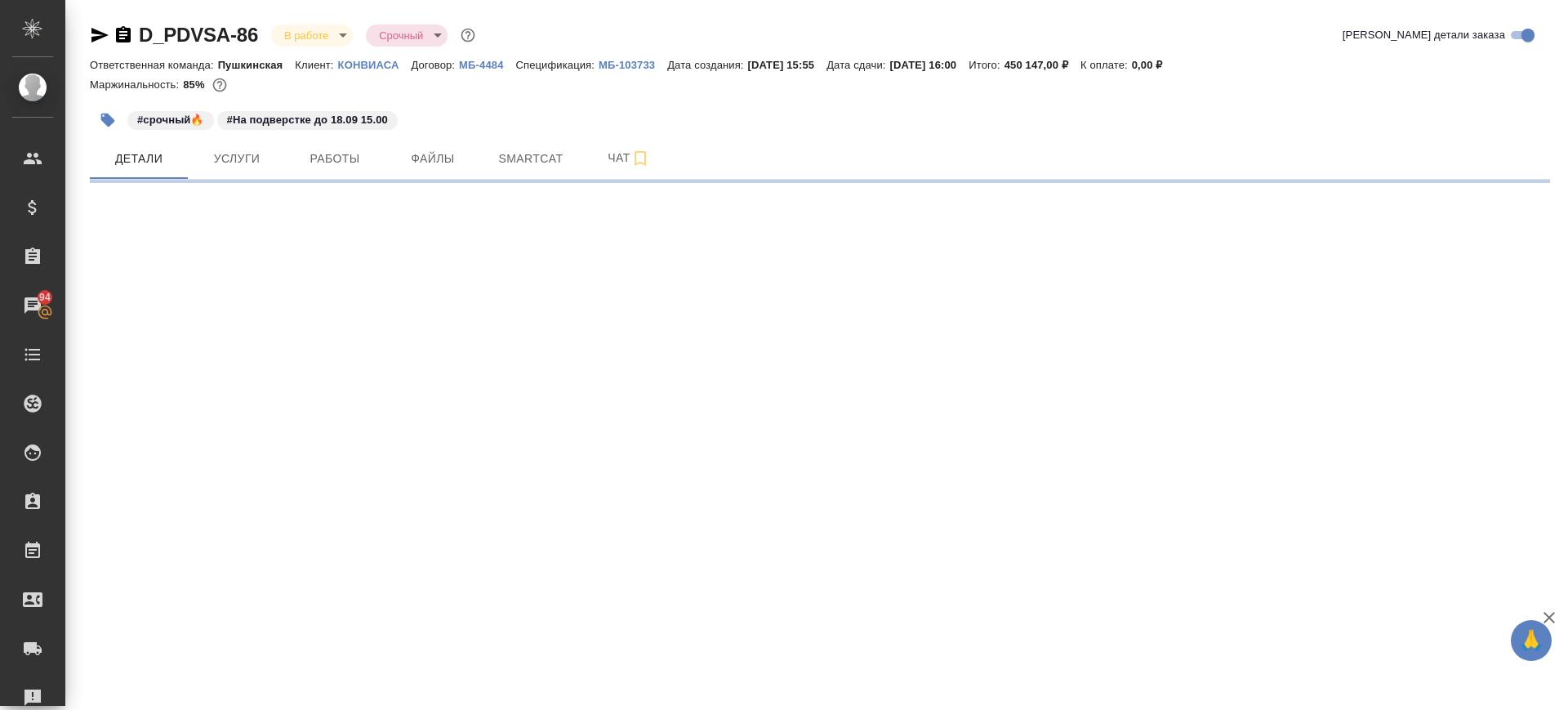
scroll to position [0, 0]
select select "RU"
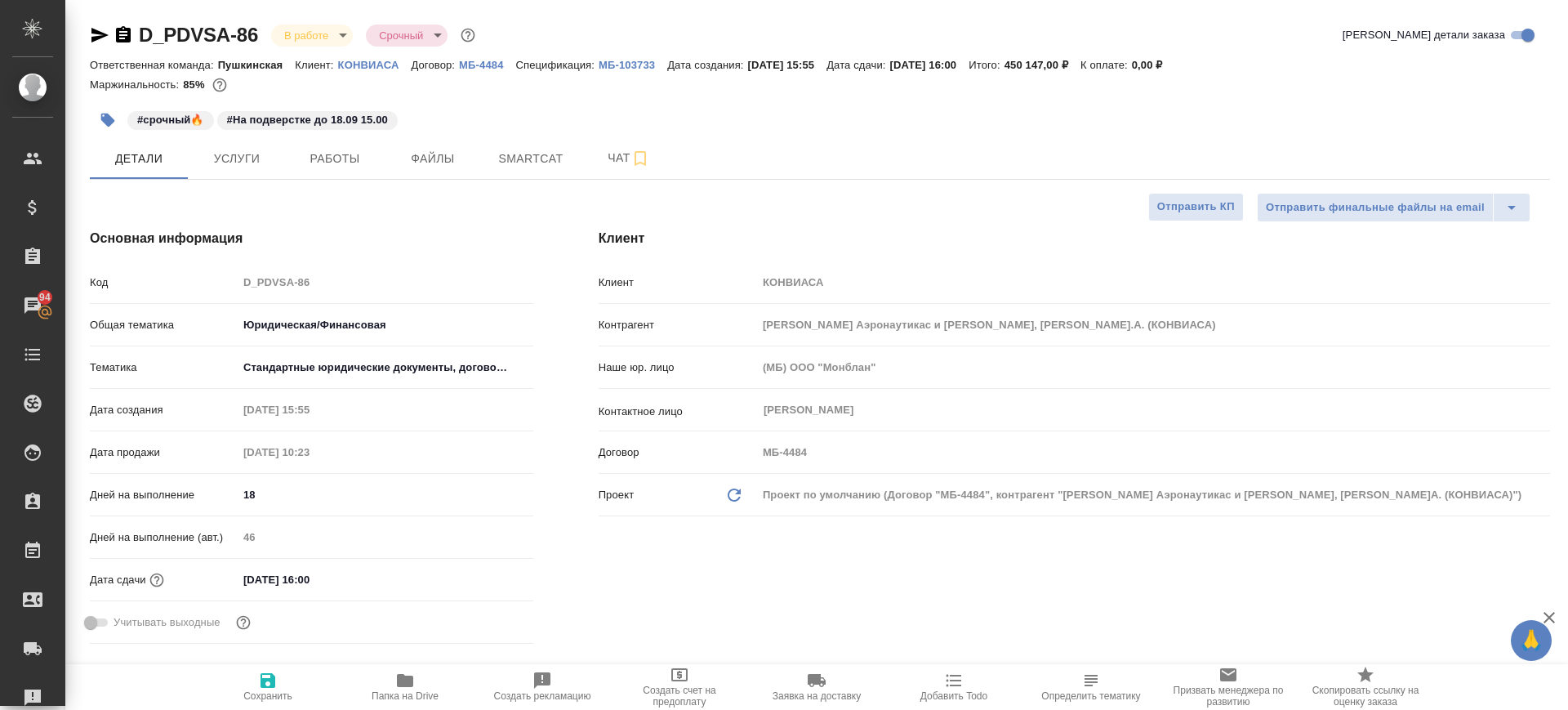
type textarea "x"
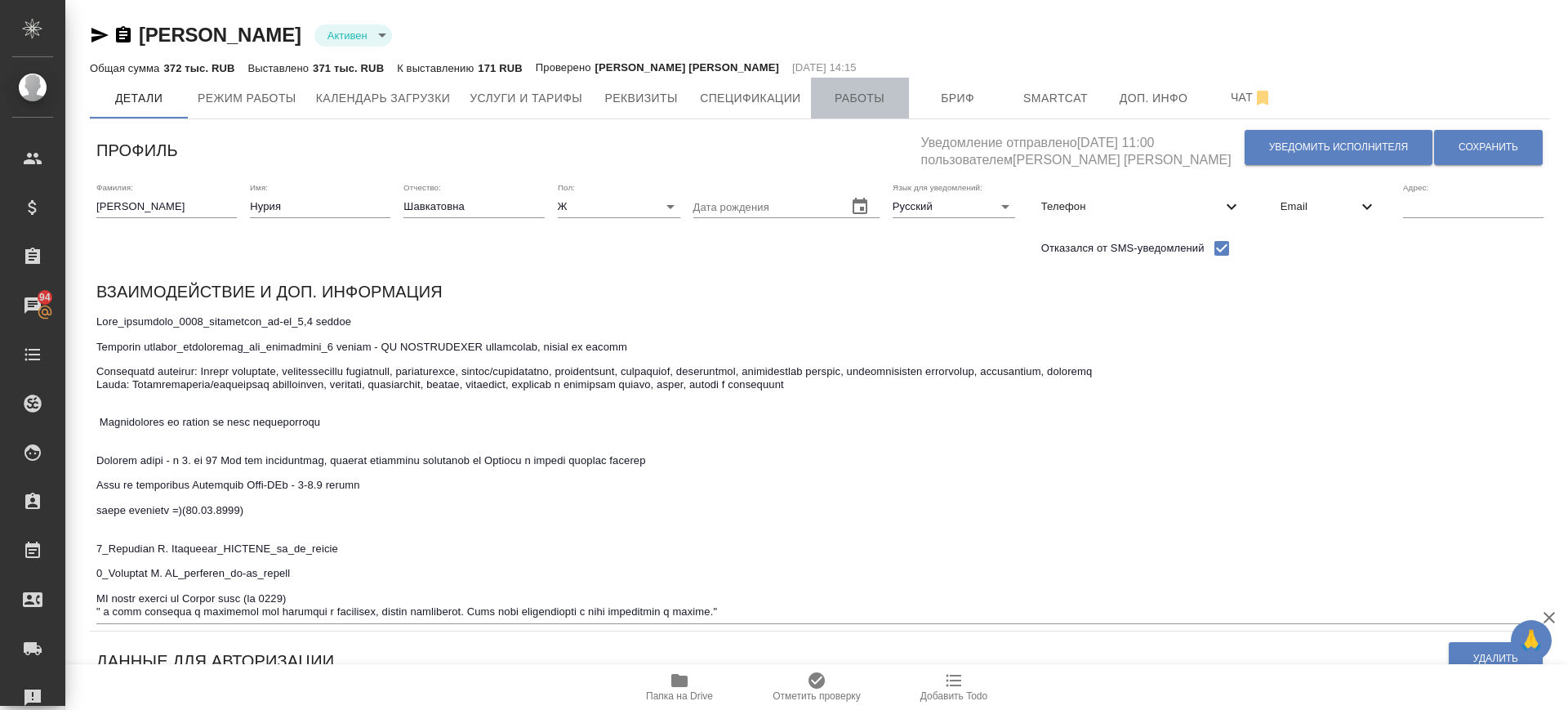
click at [848, 101] on span "Работы" at bounding box center [861, 98] width 79 height 21
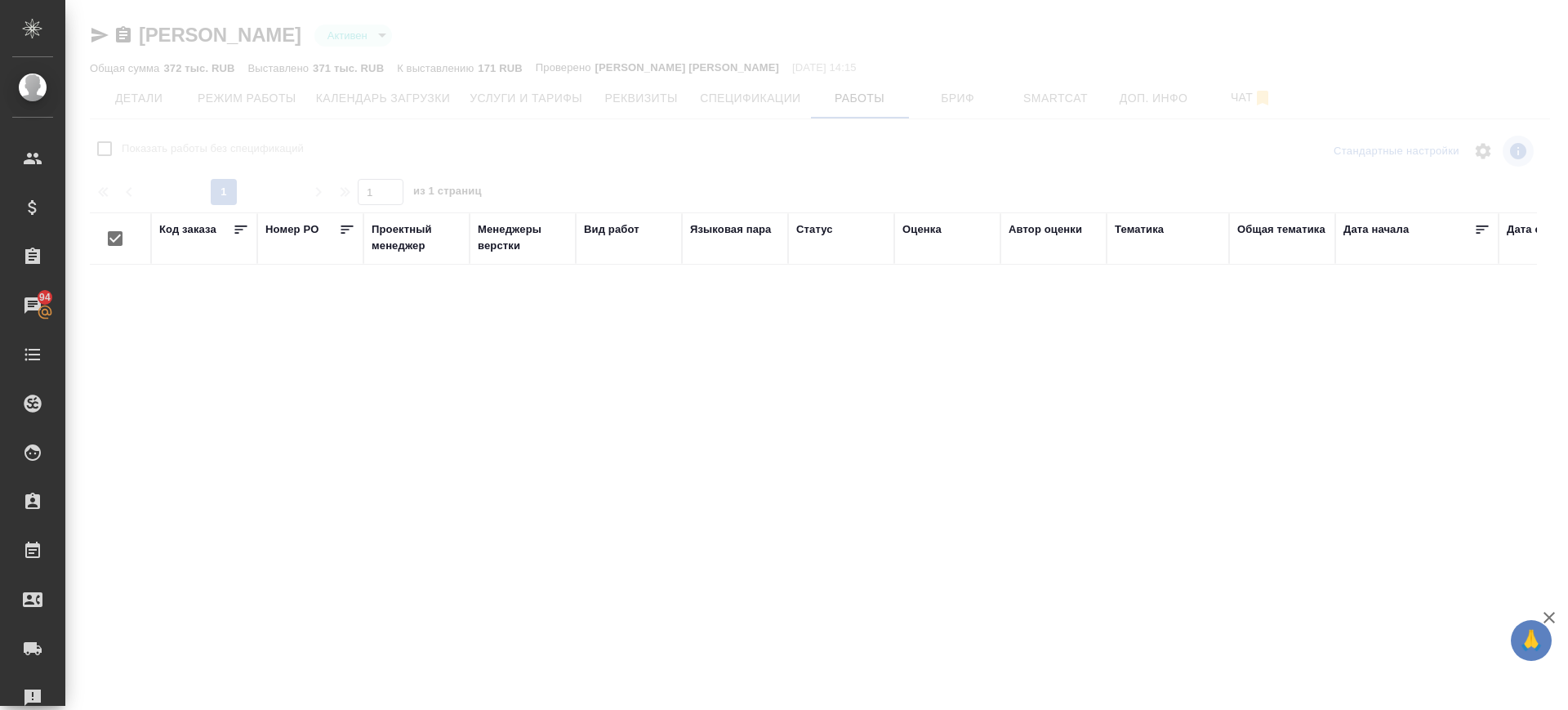
checkbox input "false"
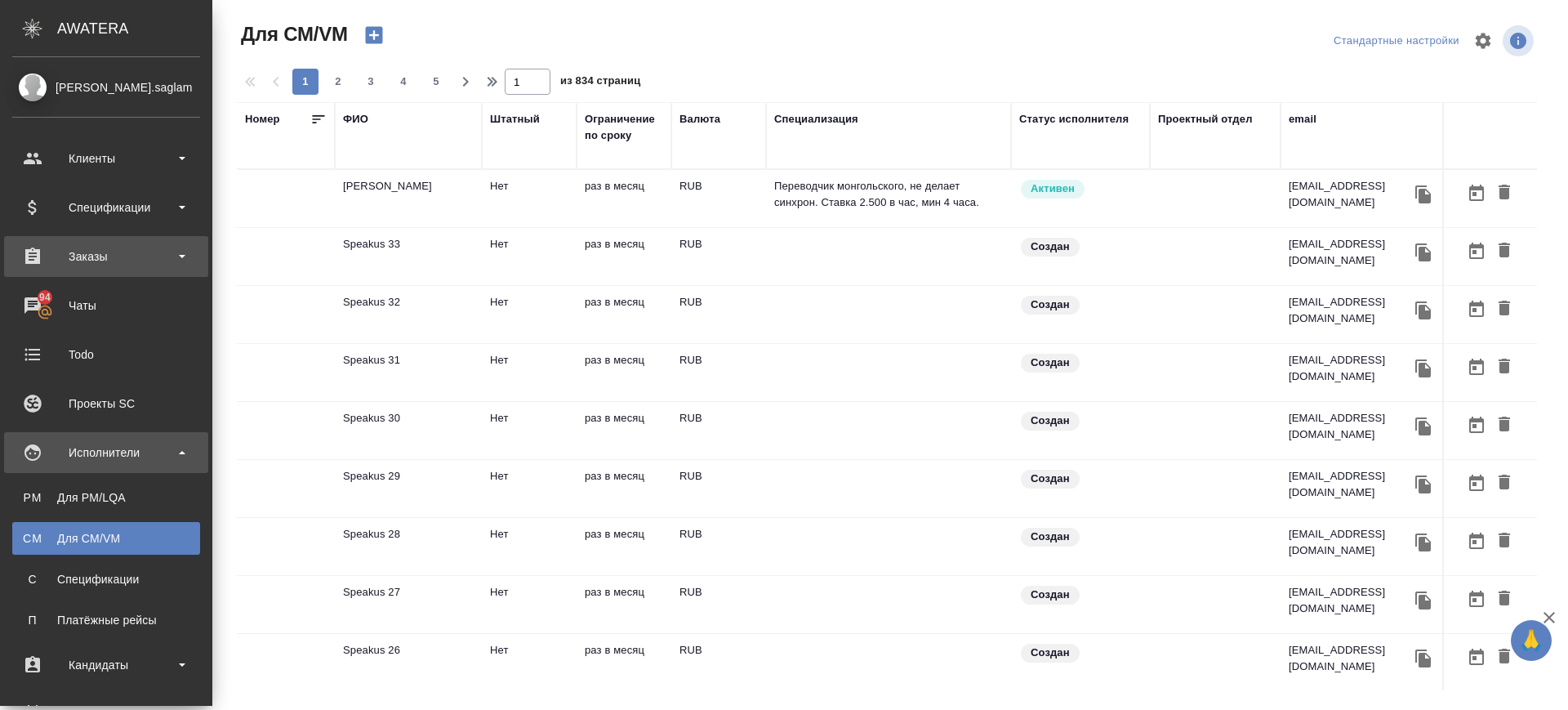
click at [121, 255] on div "Заказы" at bounding box center [106, 256] width 188 height 25
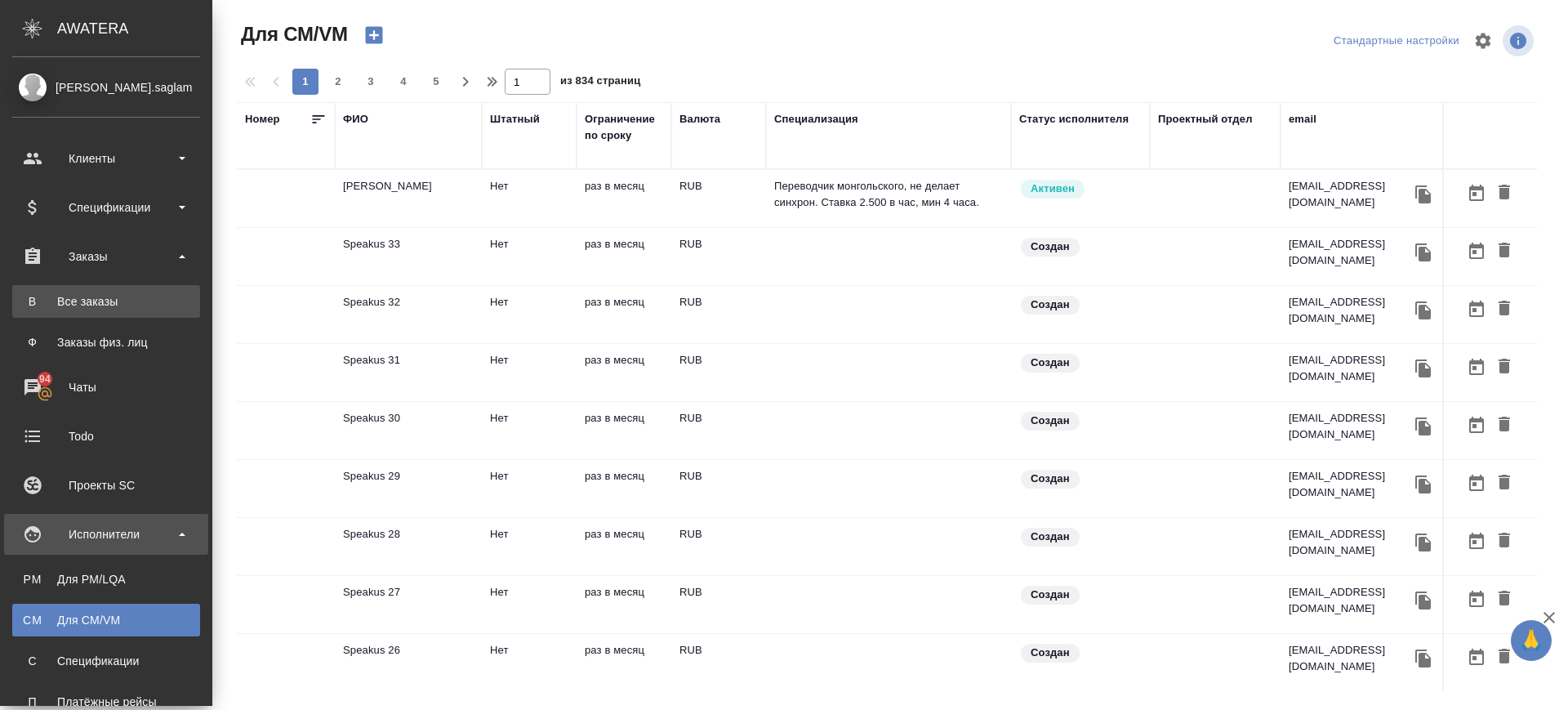
click at [121, 308] on div "Все заказы" at bounding box center [106, 301] width 172 height 16
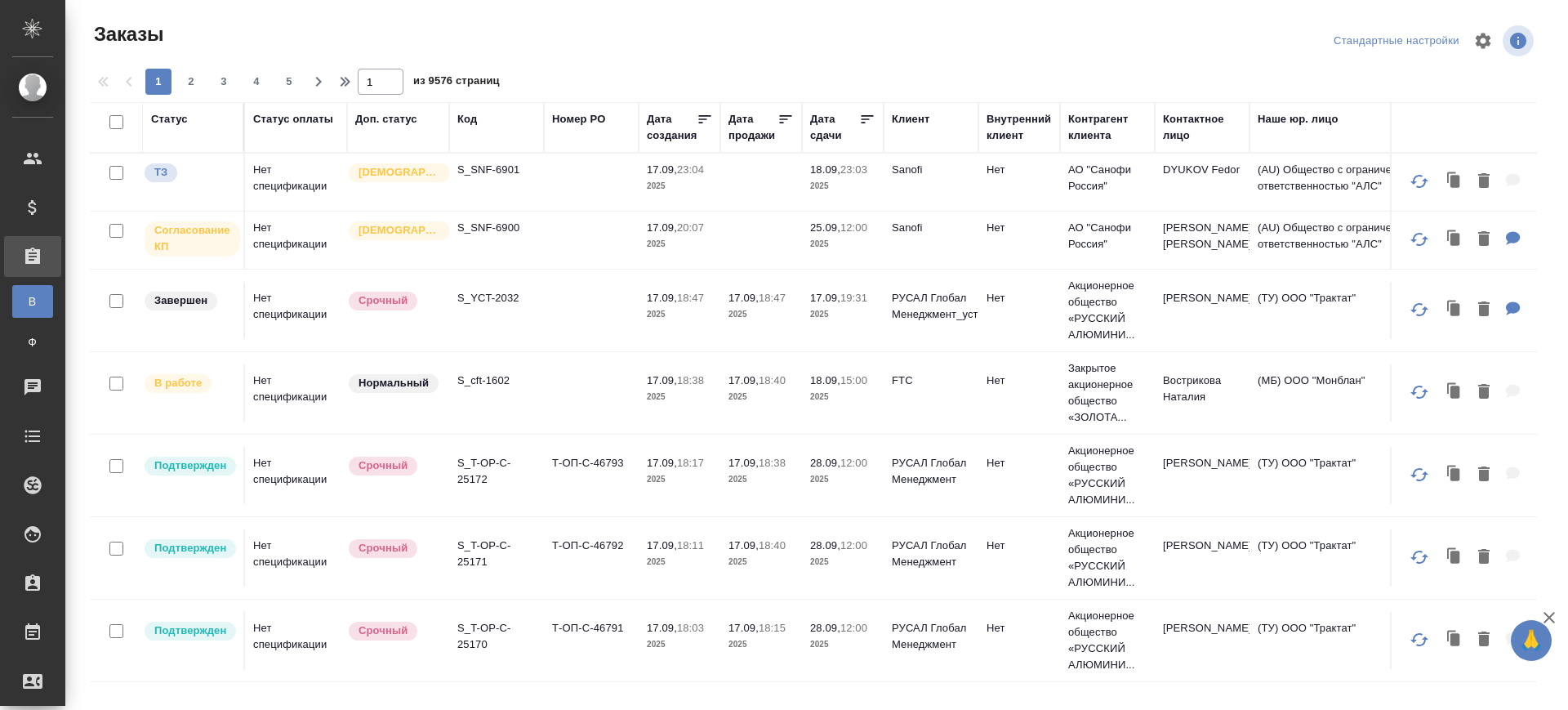
click at [473, 118] on div "Код" at bounding box center [467, 119] width 20 height 16
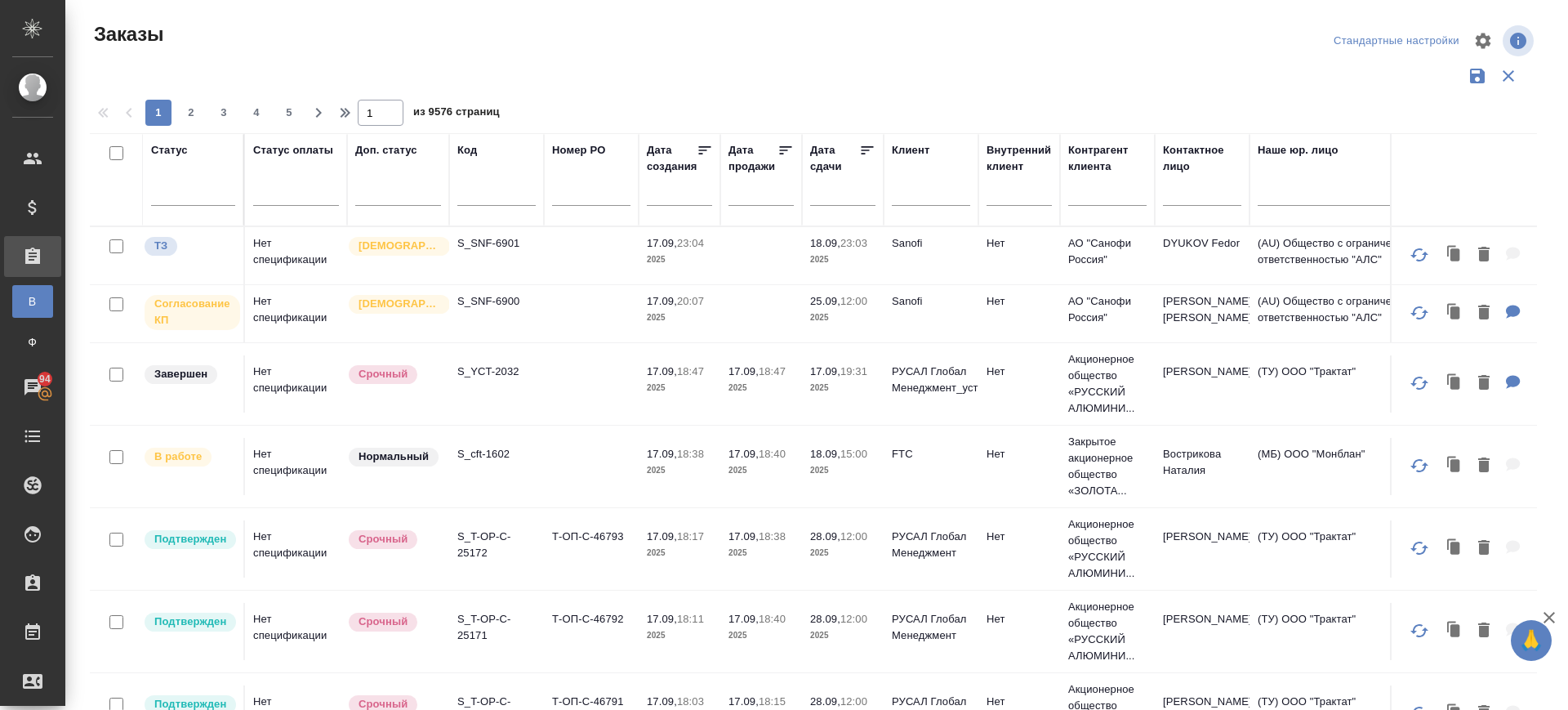
click at [468, 197] on input "text" at bounding box center [497, 196] width 79 height 21
paste input "D_PDVSA-86"
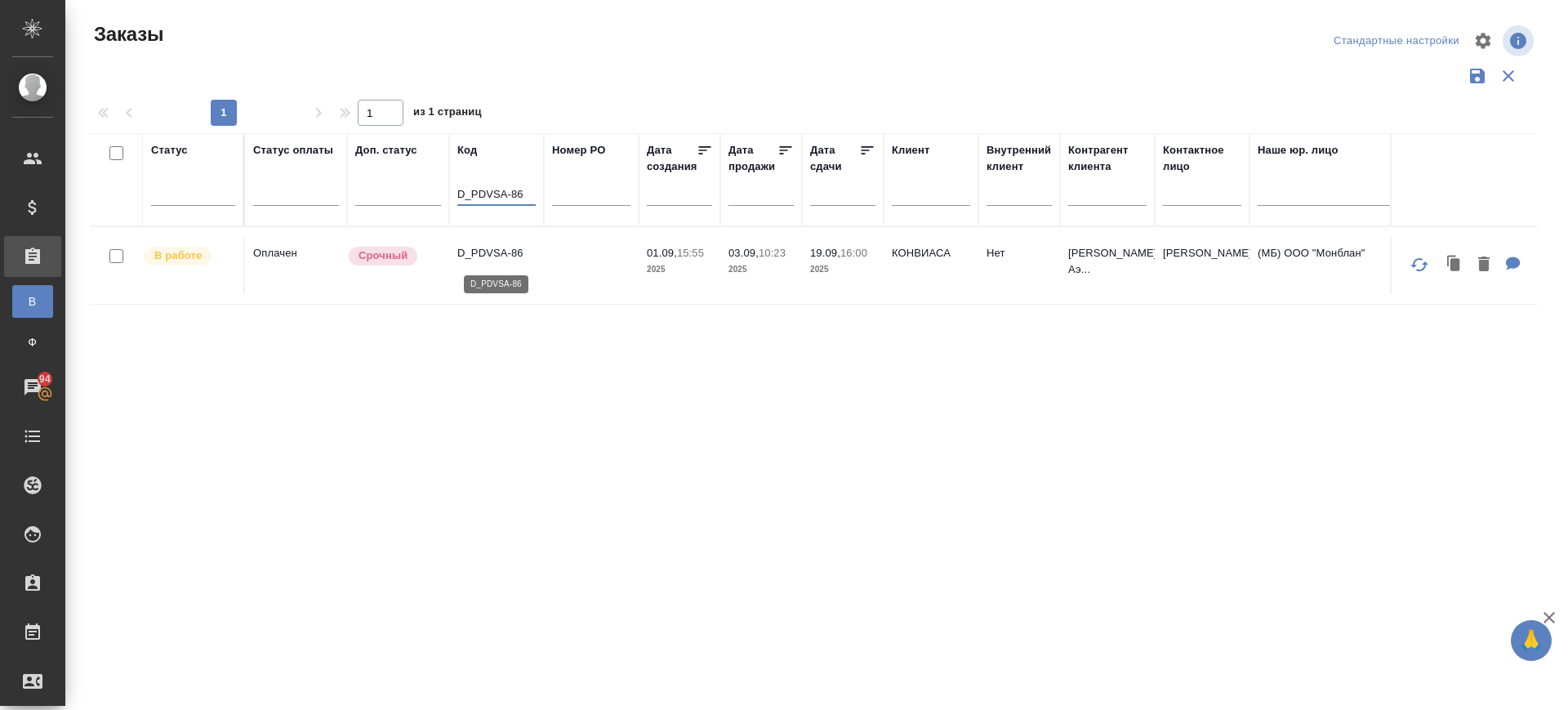
type input "D_PDVSA-86"
click at [488, 258] on p "D_PDVSA-86" at bounding box center [497, 252] width 79 height 16
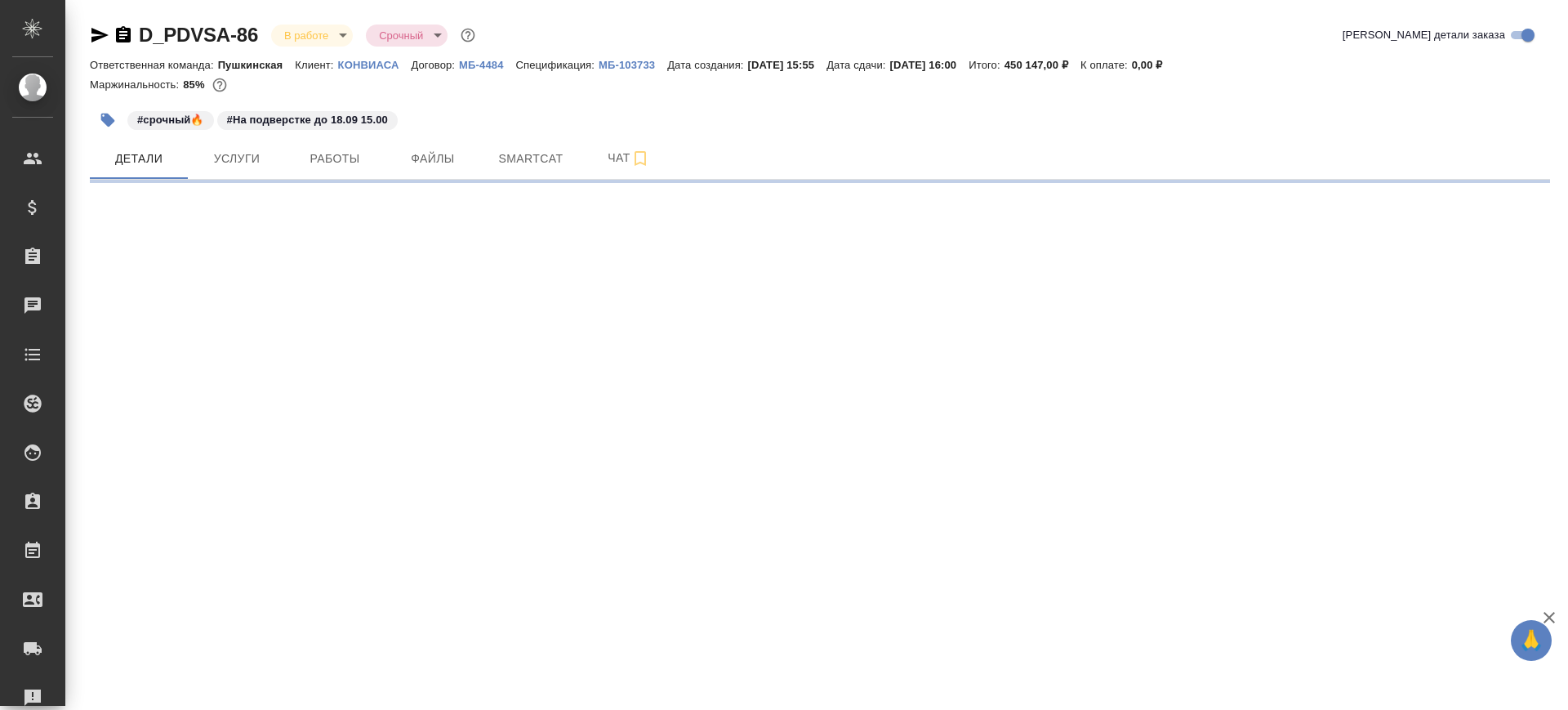
select select "RU"
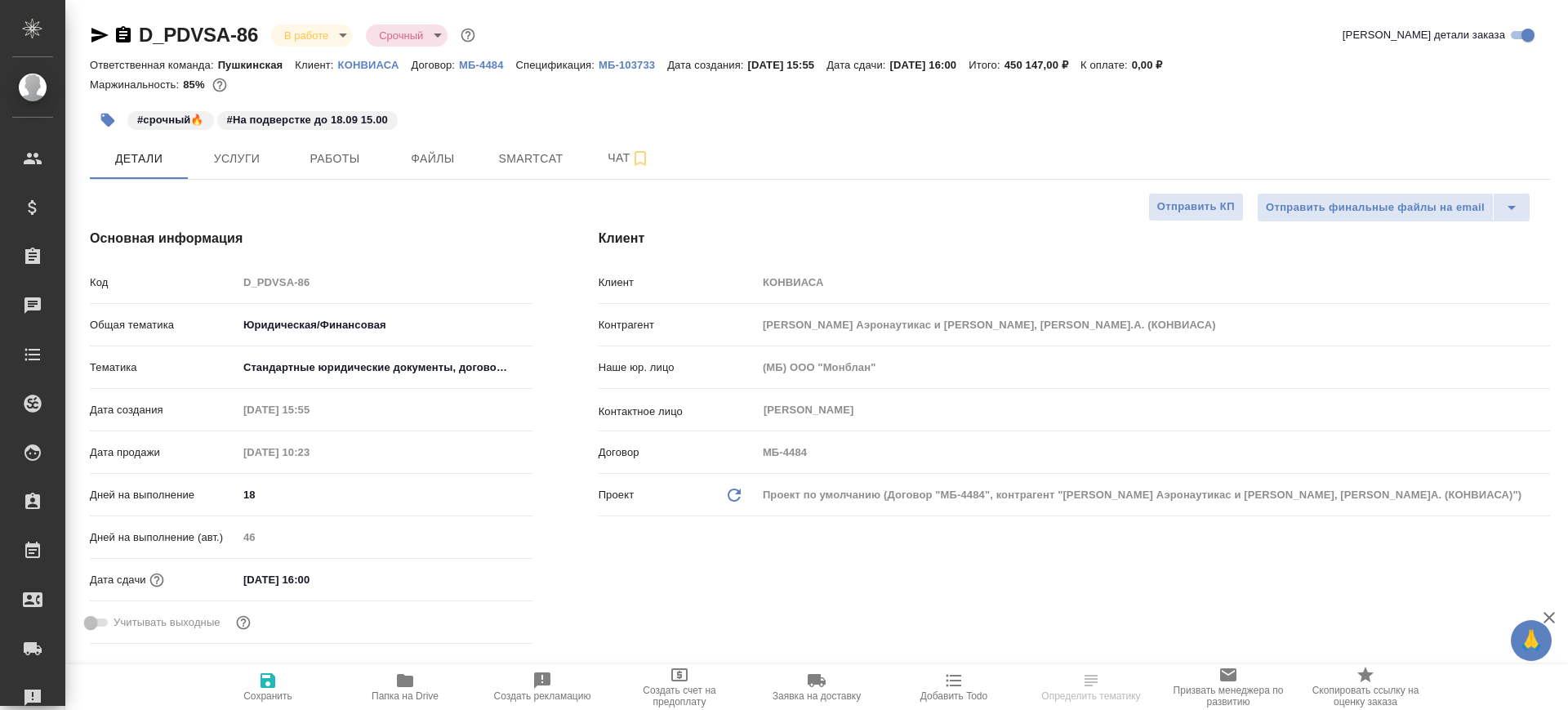
type textarea "x"
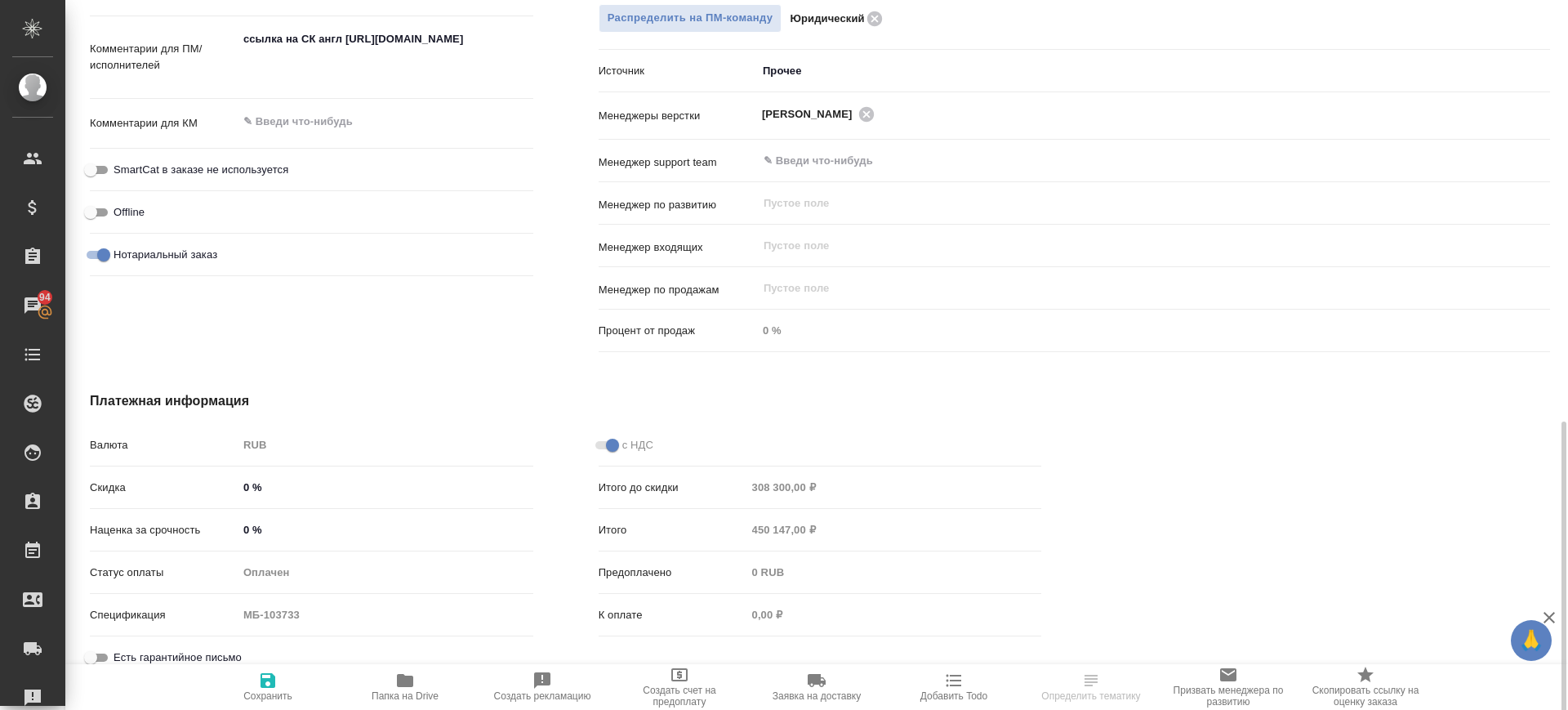
scroll to position [936, 0]
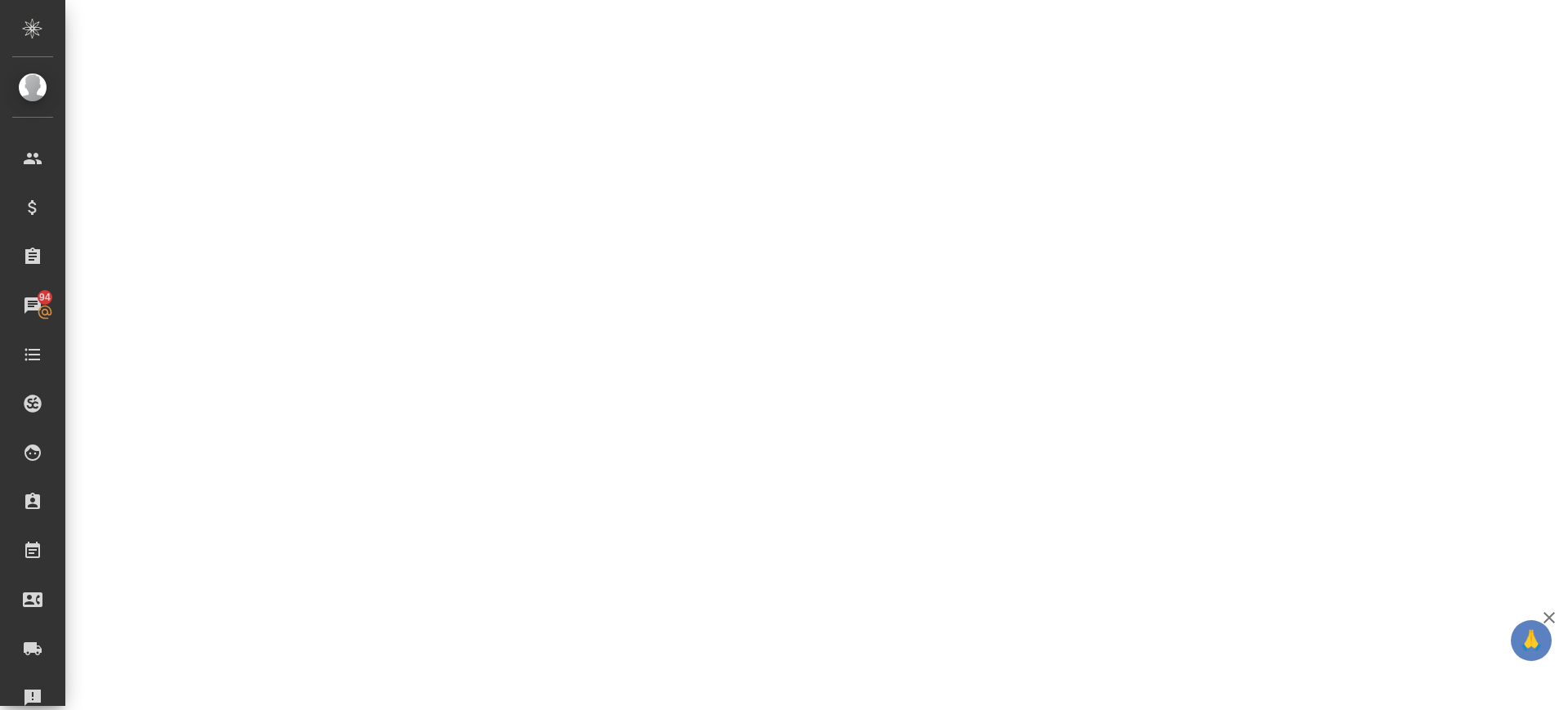
select select "RU"
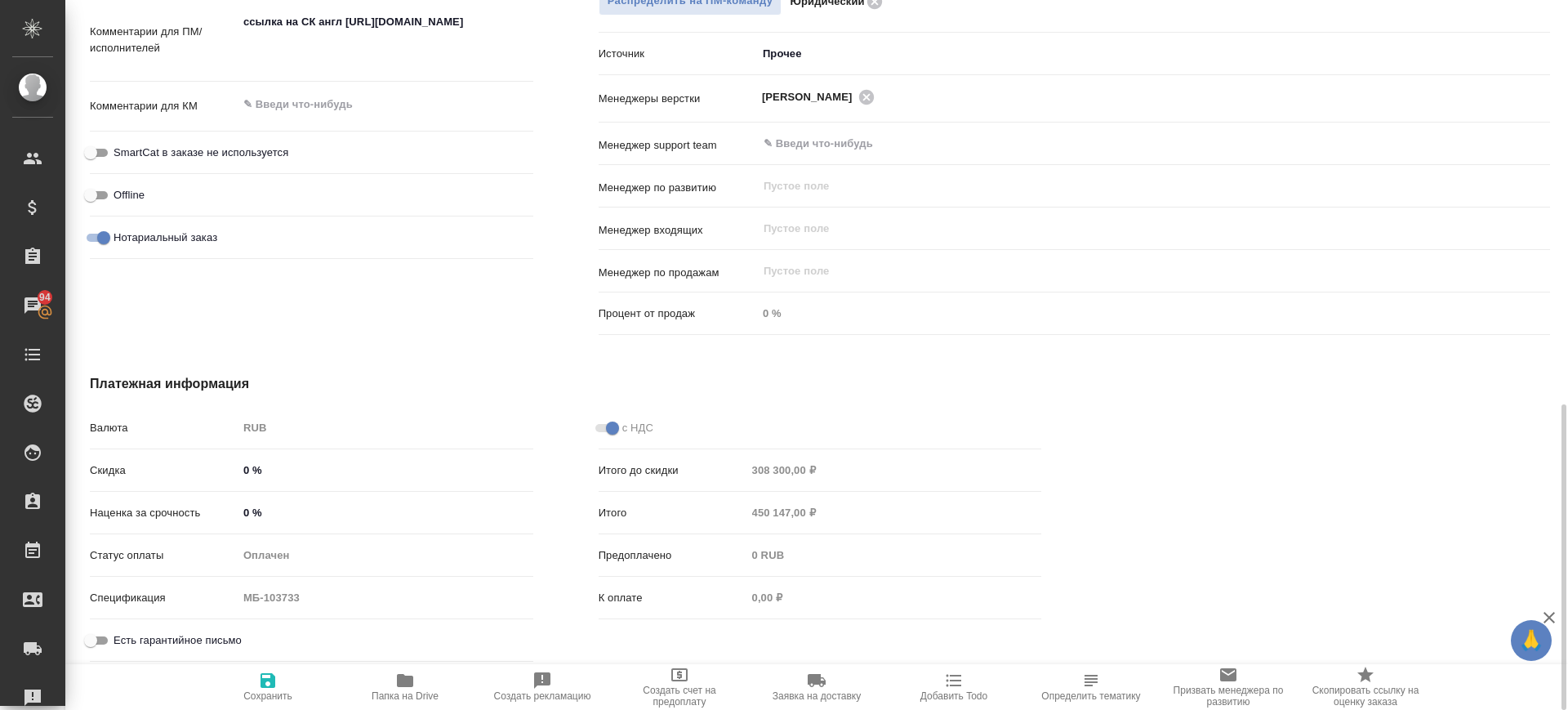
type textarea "x"
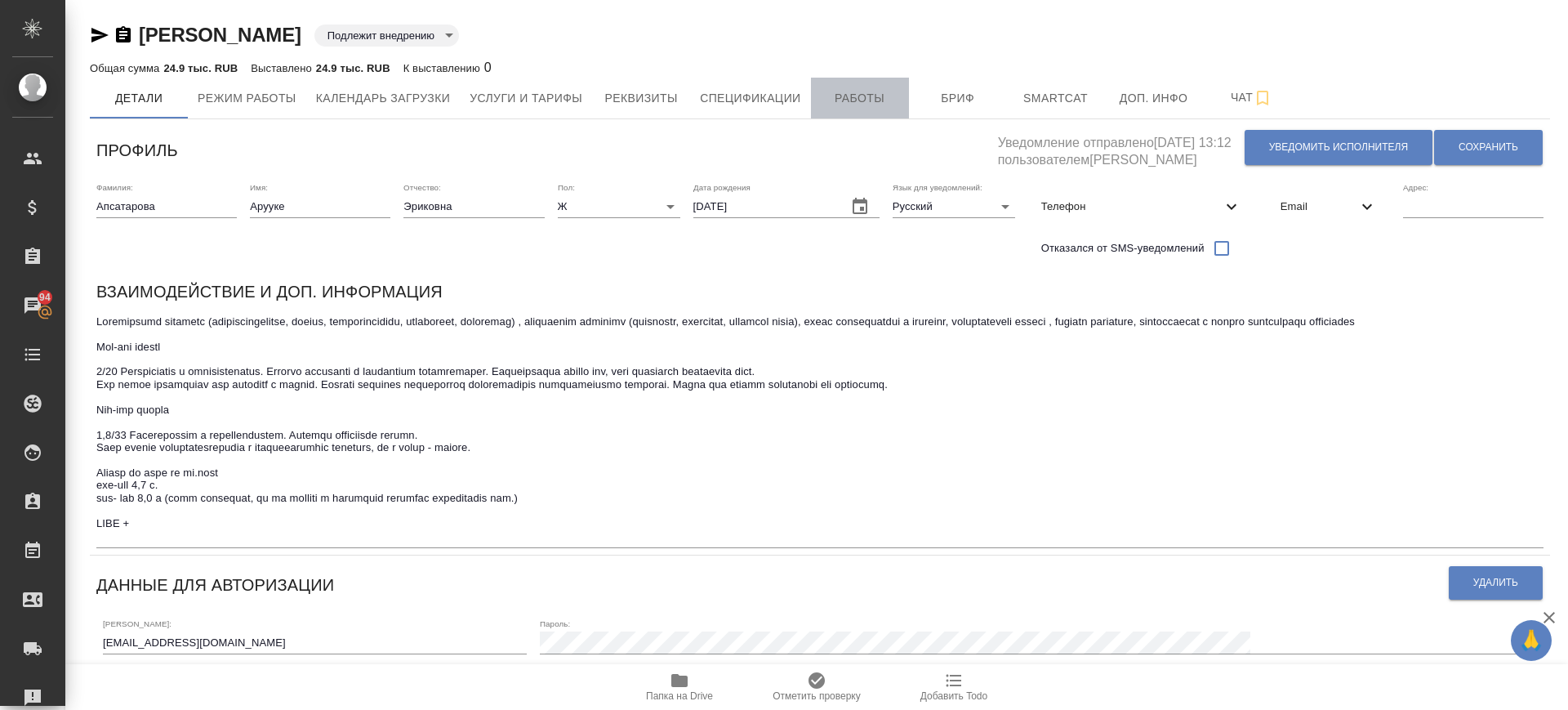
click at [847, 104] on span "Работы" at bounding box center [861, 98] width 79 height 21
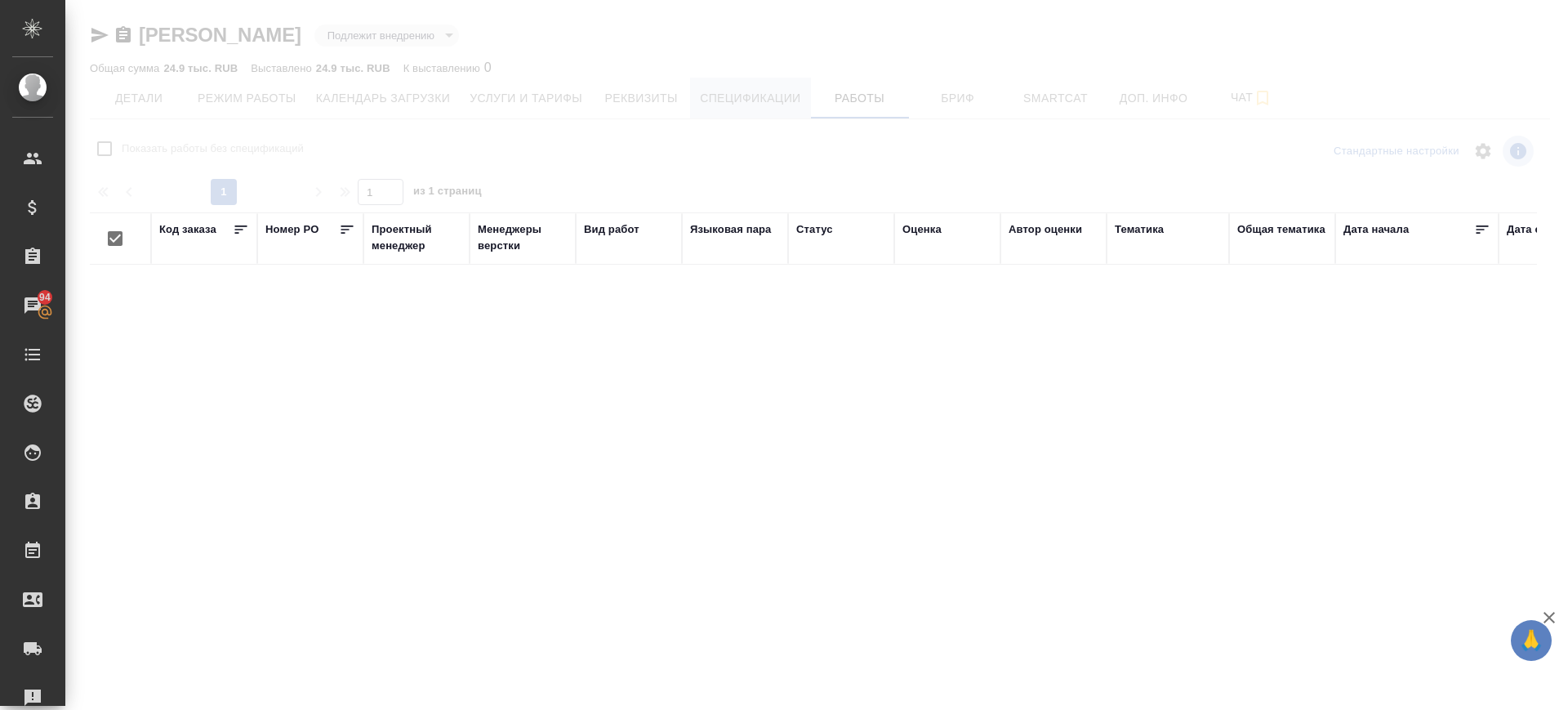
checkbox input "false"
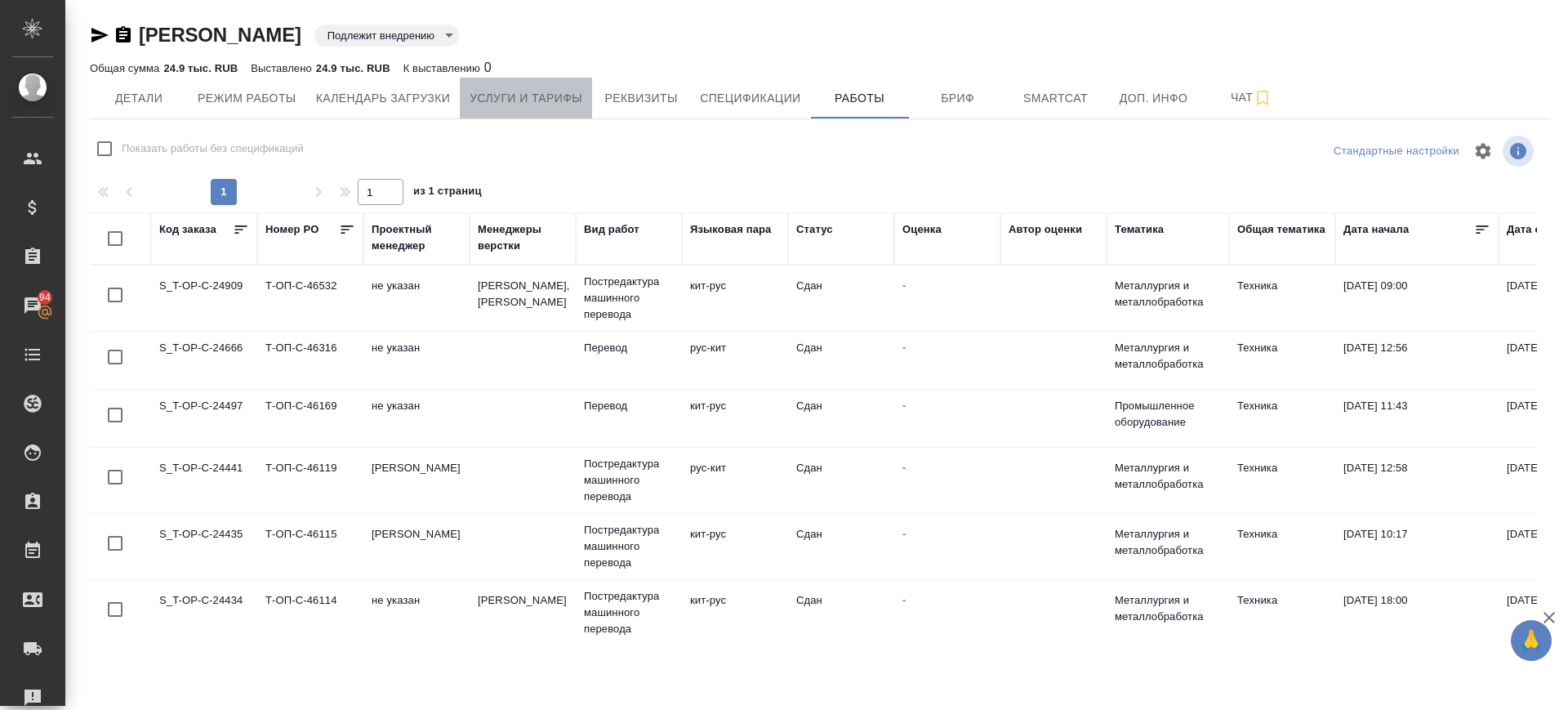
click at [562, 99] on span "Услуги и тарифы" at bounding box center [526, 98] width 113 height 21
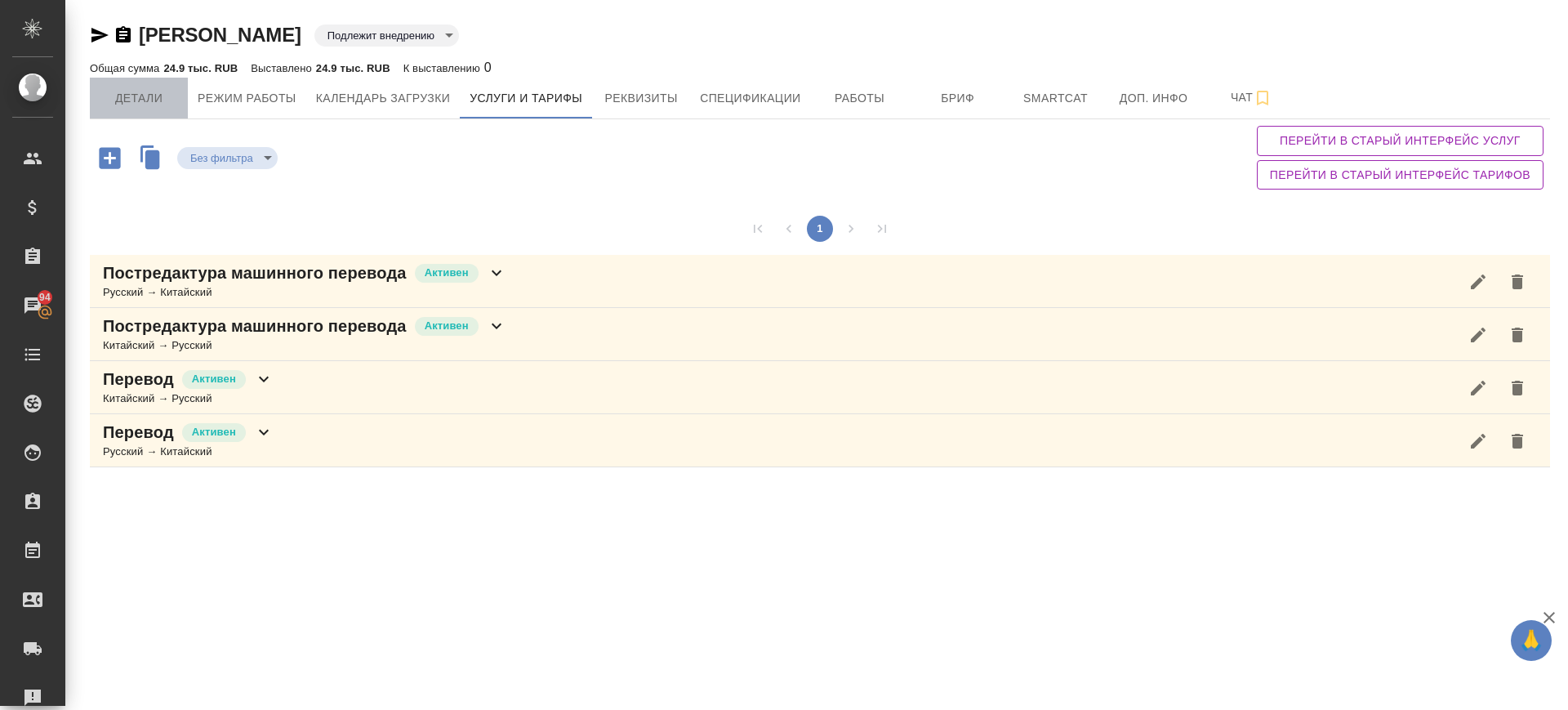
click at [121, 99] on span "Детали" at bounding box center [139, 98] width 79 height 21
